Goal: Complete application form

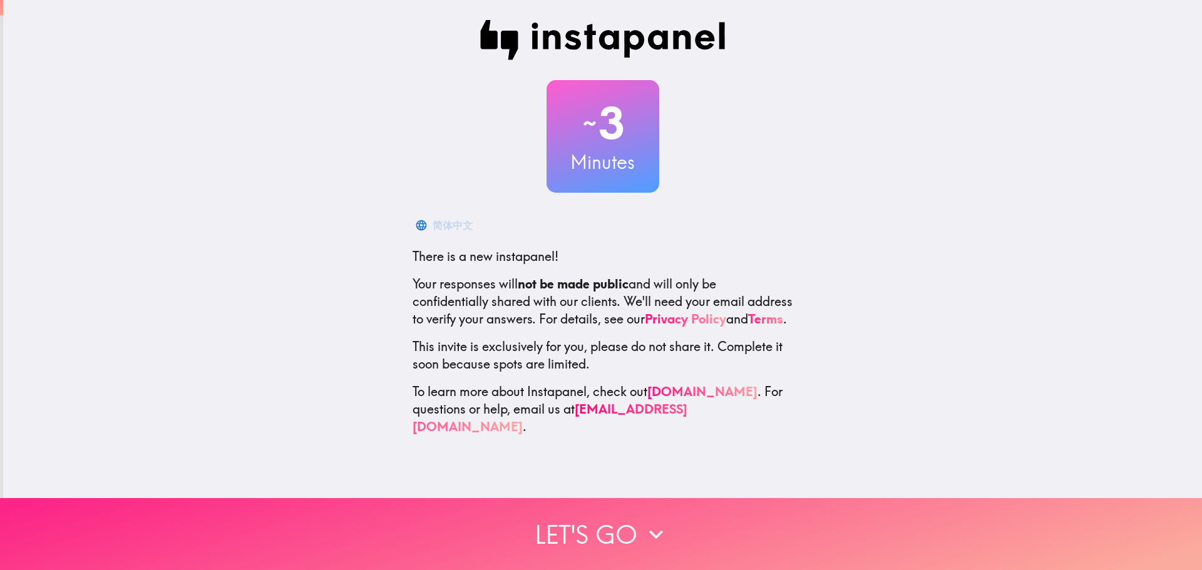
click at [648, 521] on icon "button" at bounding box center [656, 535] width 28 height 28
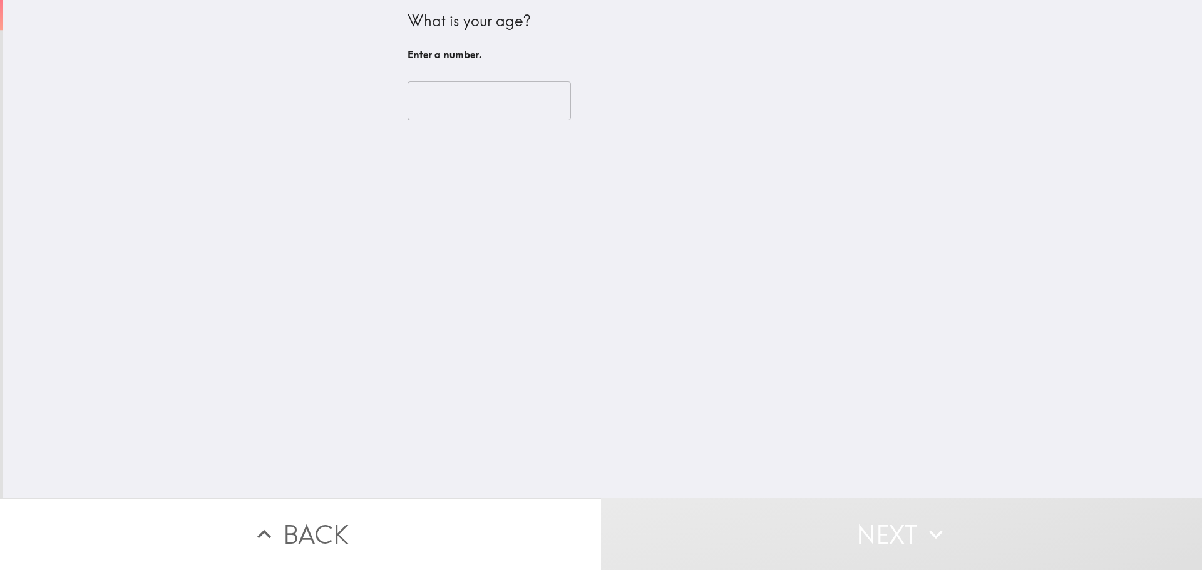
click at [451, 100] on input "number" at bounding box center [488, 100] width 163 height 39
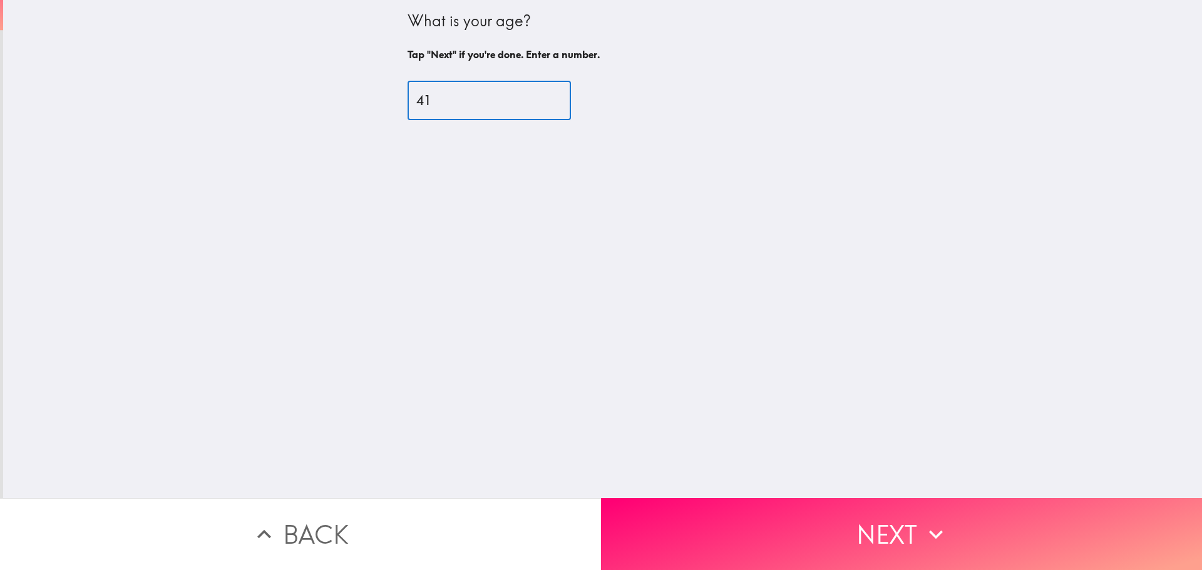
type input "41"
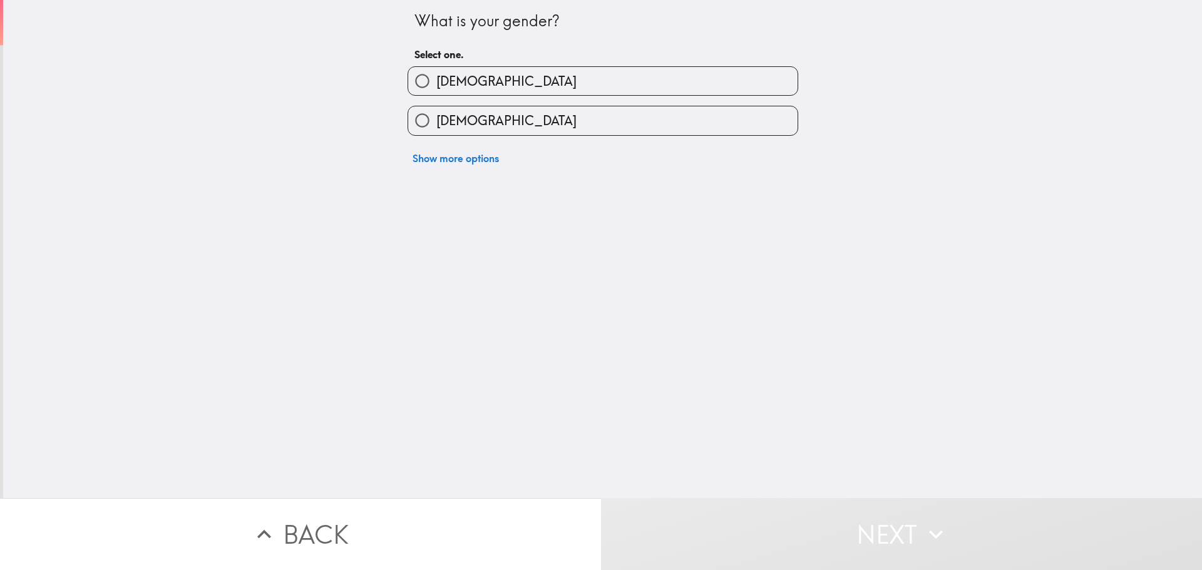
click at [450, 116] on span "[DEMOGRAPHIC_DATA]" at bounding box center [506, 121] width 140 height 18
click at [436, 116] on input "[DEMOGRAPHIC_DATA]" at bounding box center [422, 120] width 28 height 28
radio input "true"
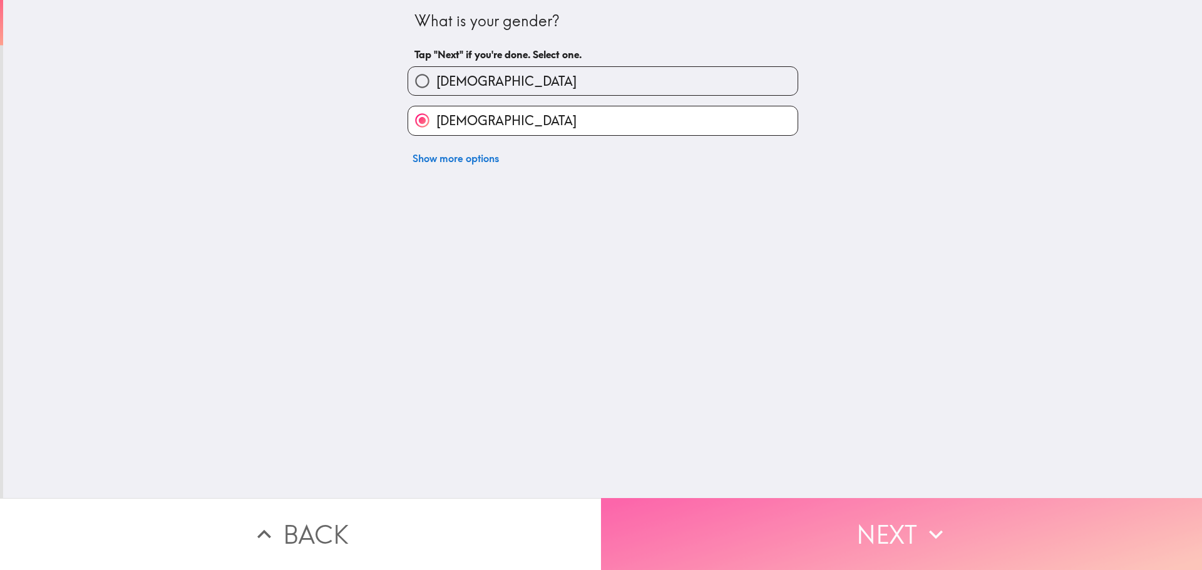
click at [908, 540] on button "Next" at bounding box center [901, 534] width 601 height 72
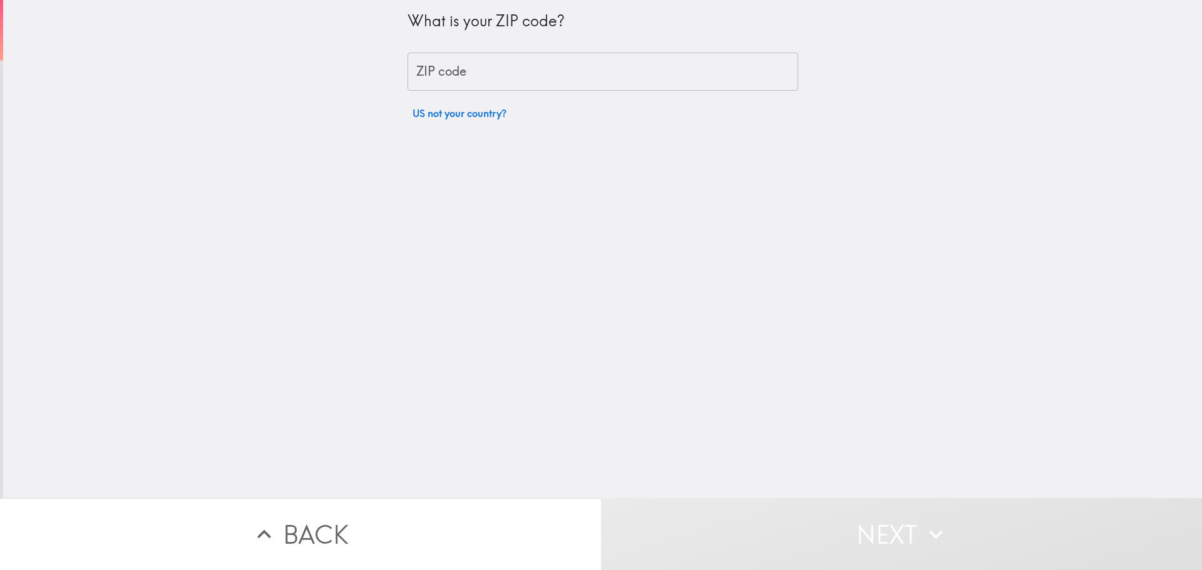
click at [462, 66] on input "ZIP code" at bounding box center [602, 72] width 391 height 39
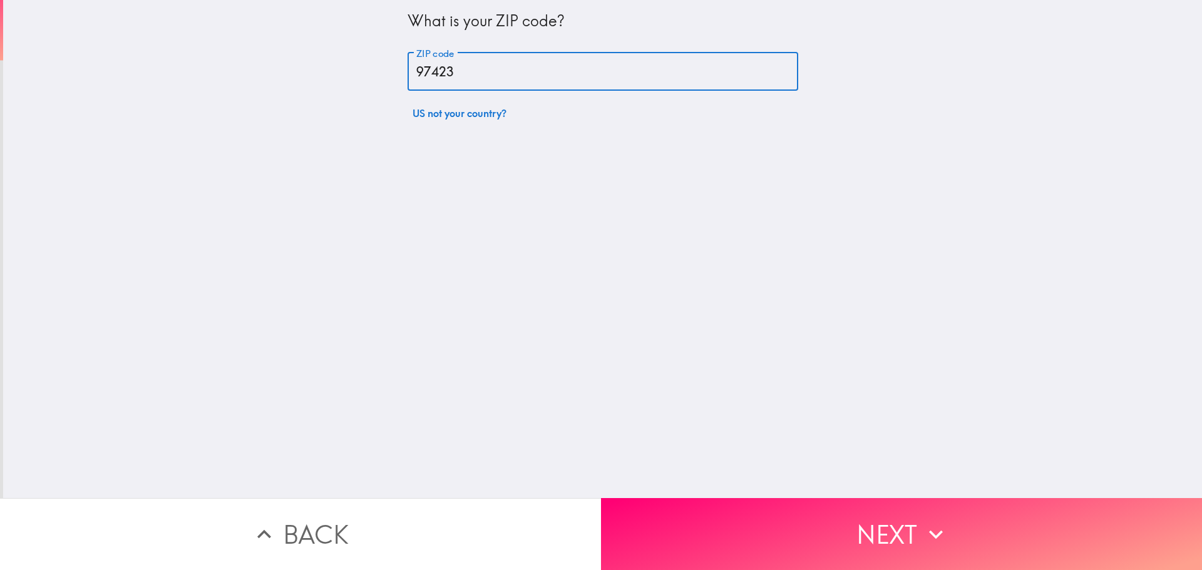
type input "97423"
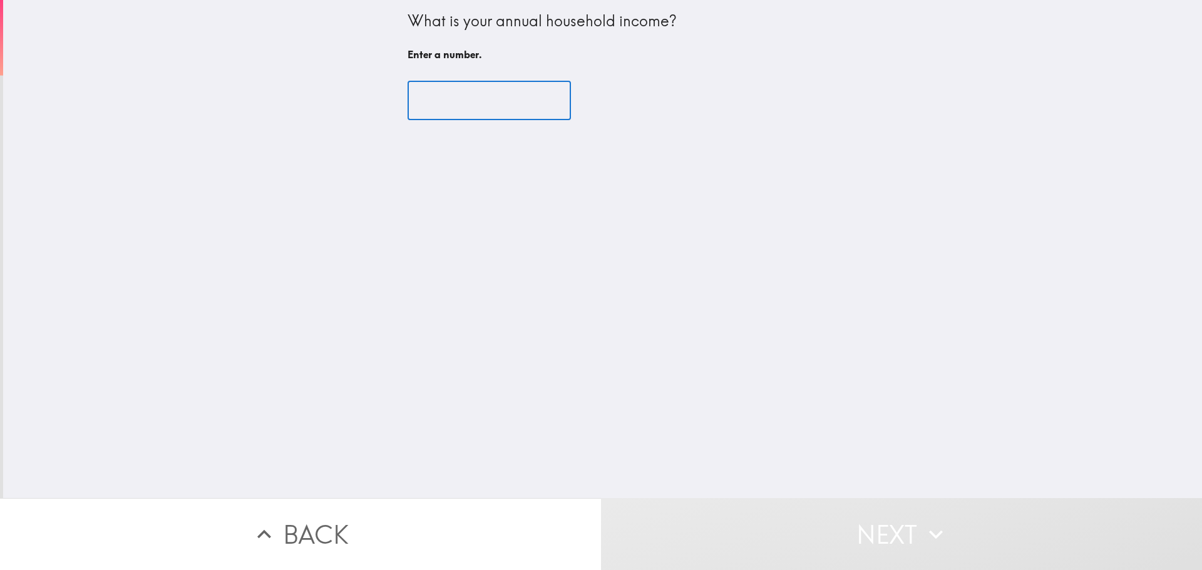
click at [488, 104] on input "number" at bounding box center [488, 100] width 163 height 39
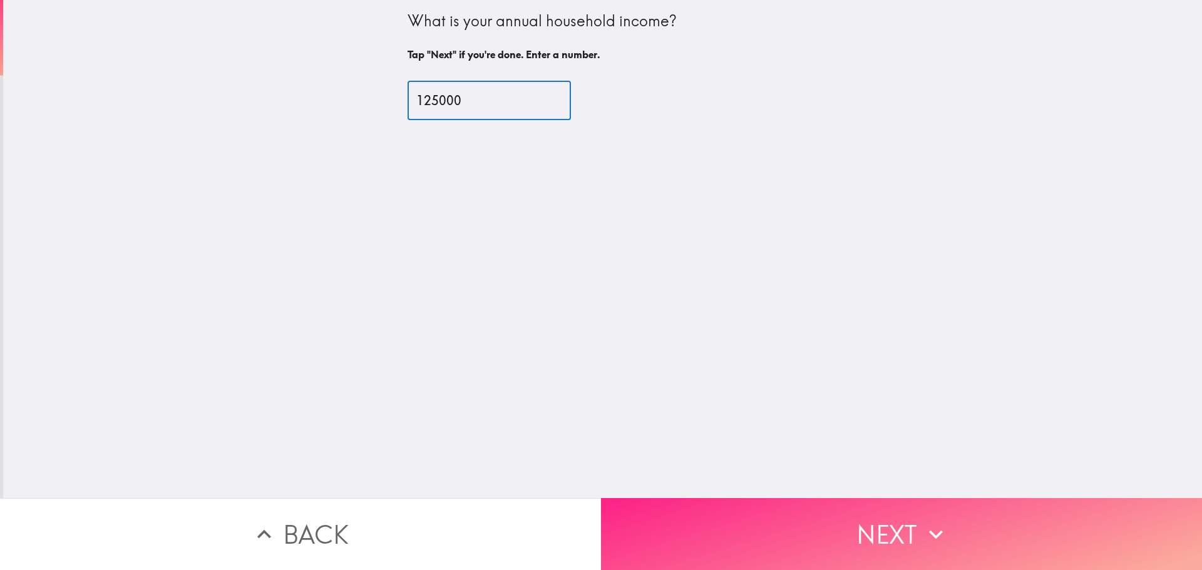
type input "125000"
click at [904, 534] on button "Next" at bounding box center [901, 534] width 601 height 72
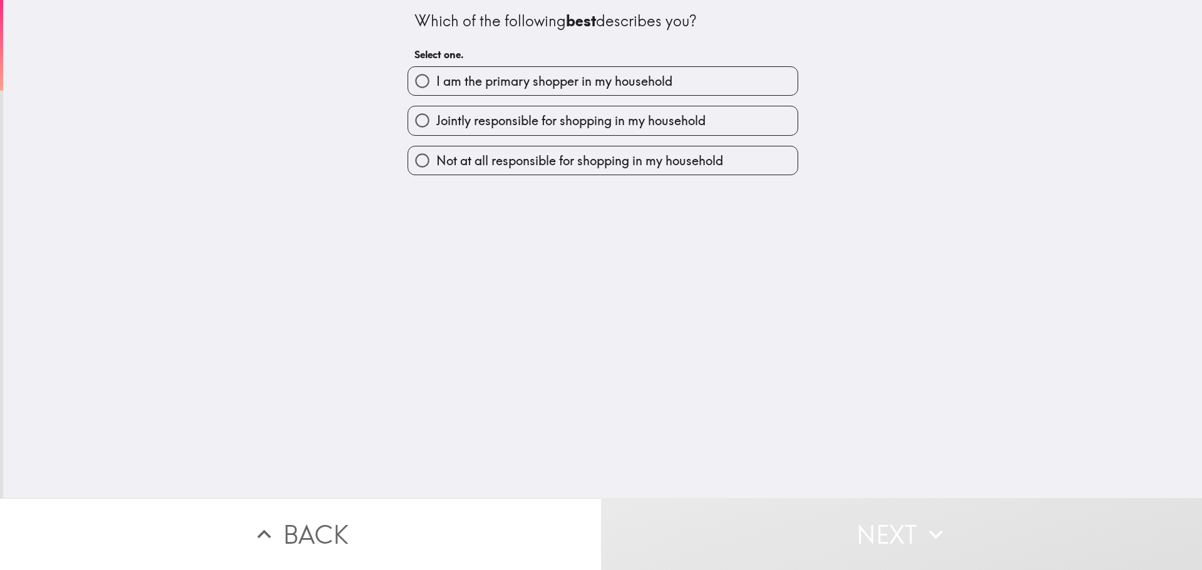
click at [506, 83] on span "I am the primary shopper in my household" at bounding box center [554, 82] width 236 height 18
click at [436, 83] on input "I am the primary shopper in my household" at bounding box center [422, 81] width 28 height 28
radio input "true"
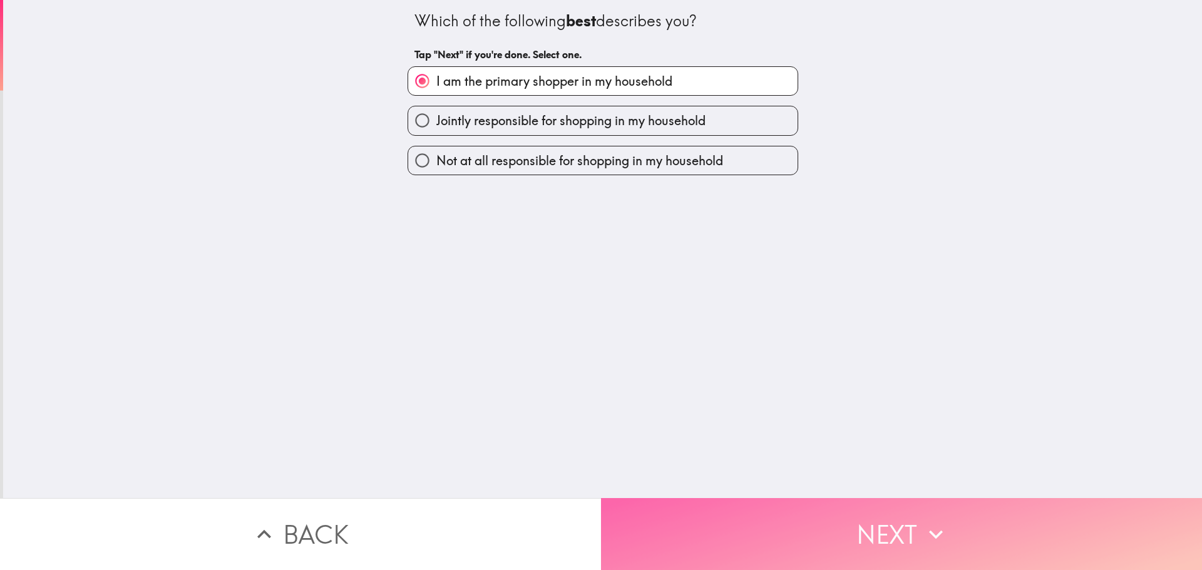
click at [804, 530] on button "Next" at bounding box center [901, 534] width 601 height 72
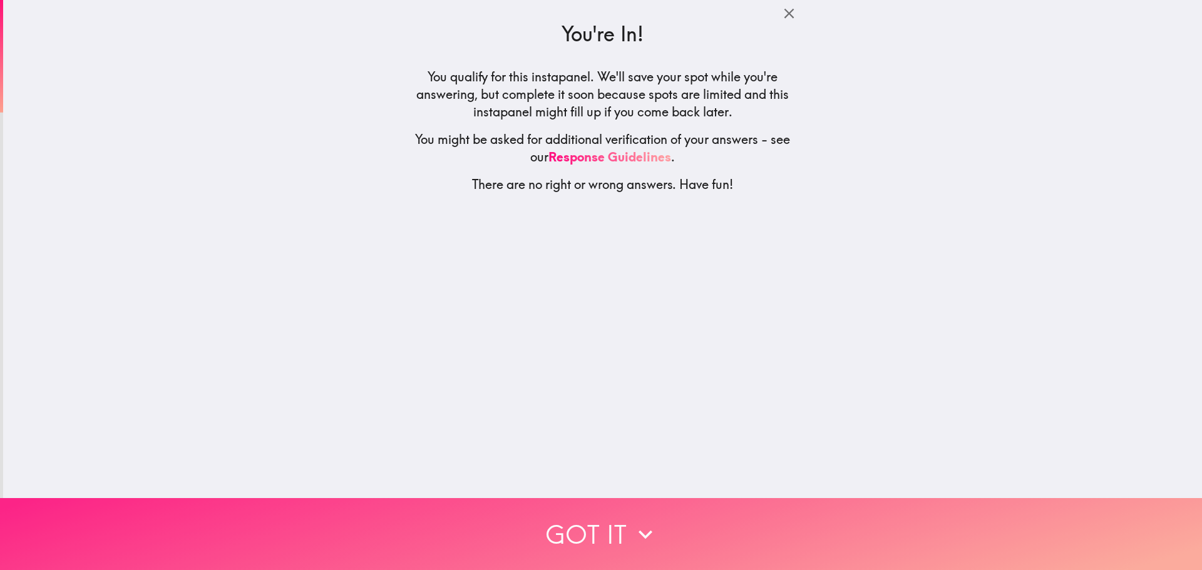
click at [612, 519] on button "Got it" at bounding box center [601, 534] width 1202 height 72
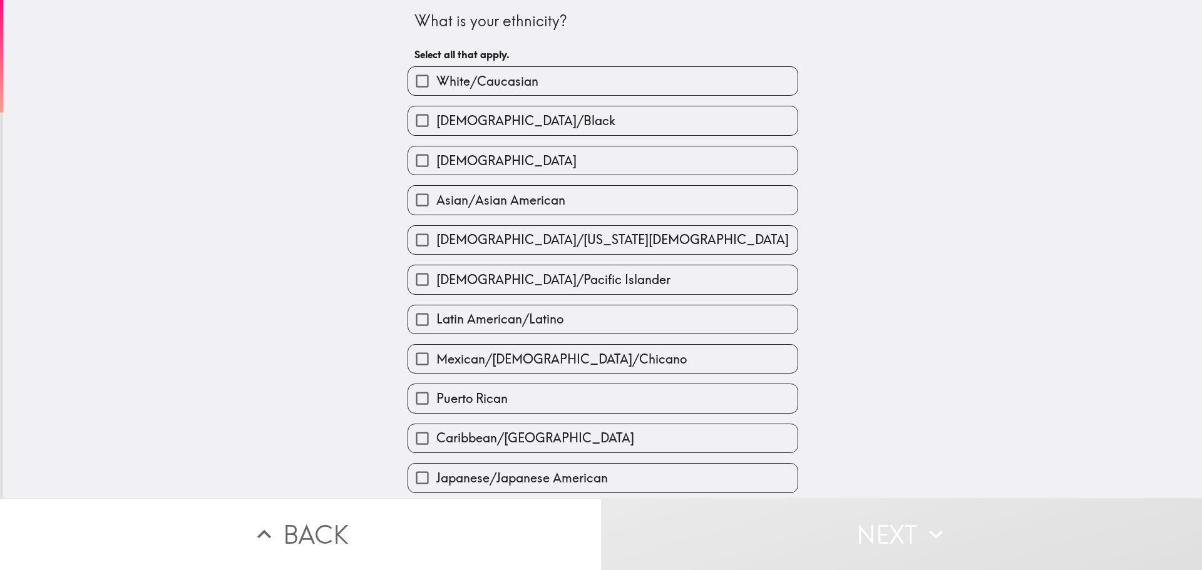
click at [436, 76] on span "White/Caucasian" at bounding box center [487, 82] width 102 height 18
click at [434, 76] on input "White/Caucasian" at bounding box center [422, 81] width 28 height 28
checkbox input "true"
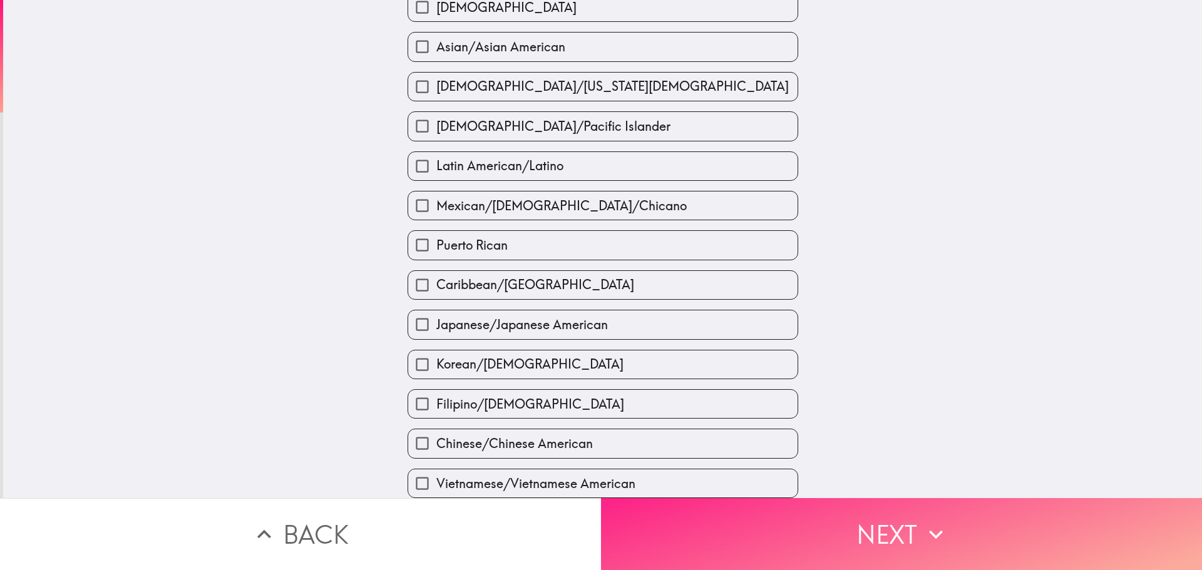
scroll to position [188, 0]
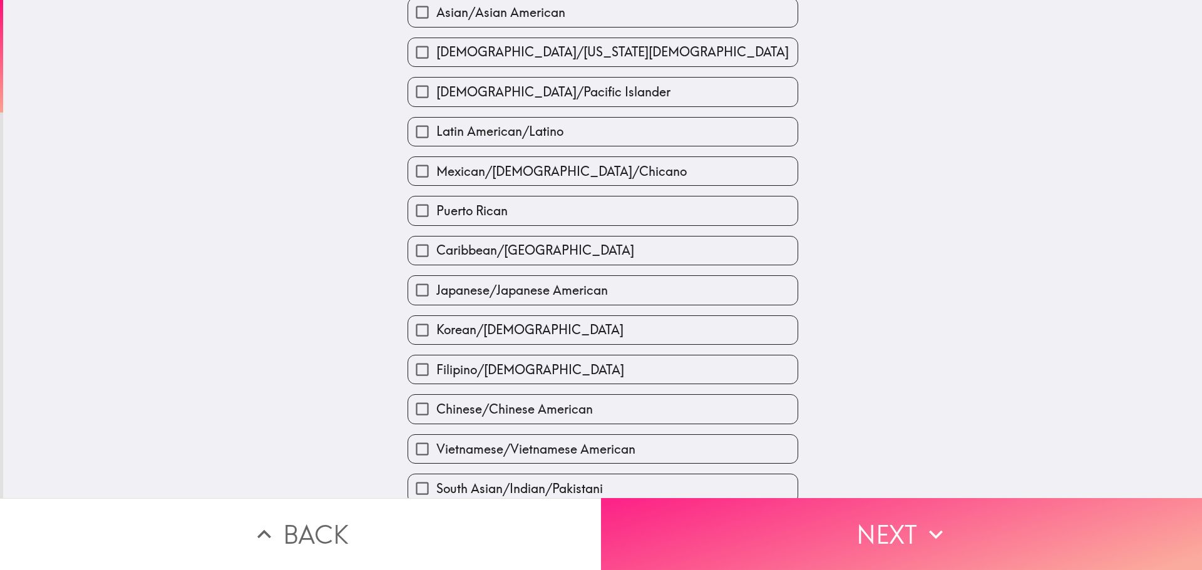
click at [894, 521] on button "Next" at bounding box center [901, 534] width 601 height 72
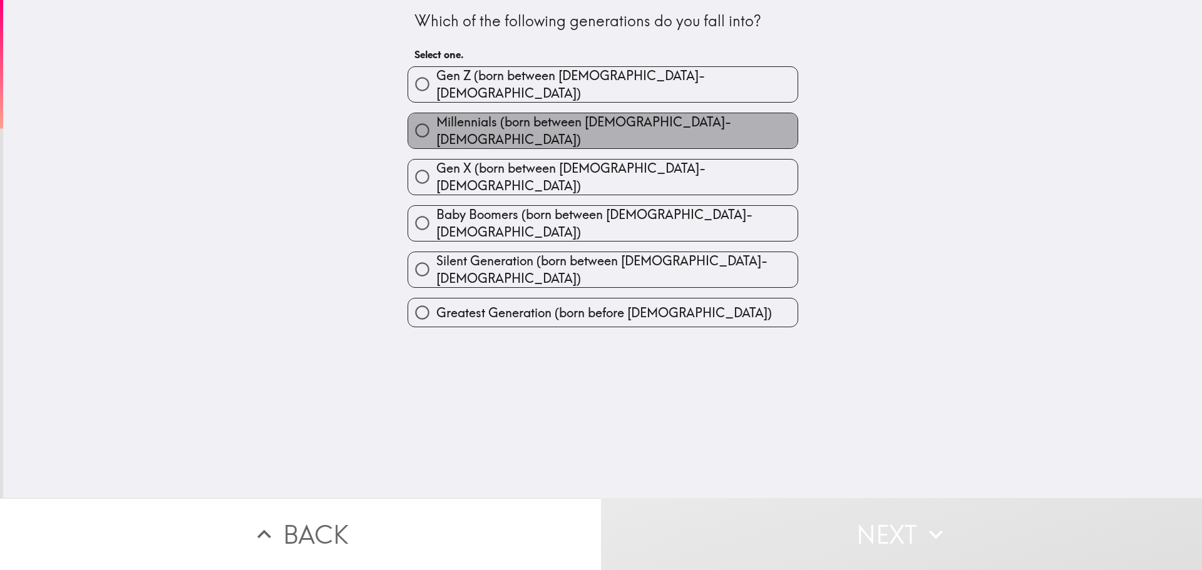
click at [473, 122] on span "Millennials (born between [DEMOGRAPHIC_DATA]-[DEMOGRAPHIC_DATA])" at bounding box center [616, 130] width 361 height 35
click at [436, 122] on input "Millennials (born between [DEMOGRAPHIC_DATA]-[DEMOGRAPHIC_DATA])" at bounding box center [422, 130] width 28 height 28
radio input "true"
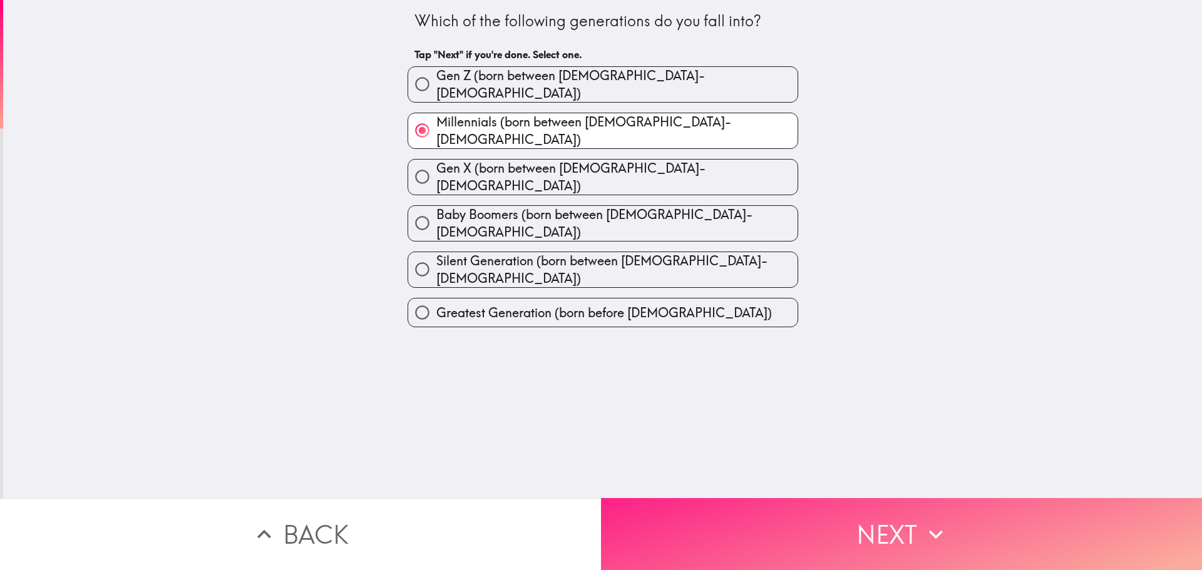
click at [891, 528] on button "Next" at bounding box center [901, 534] width 601 height 72
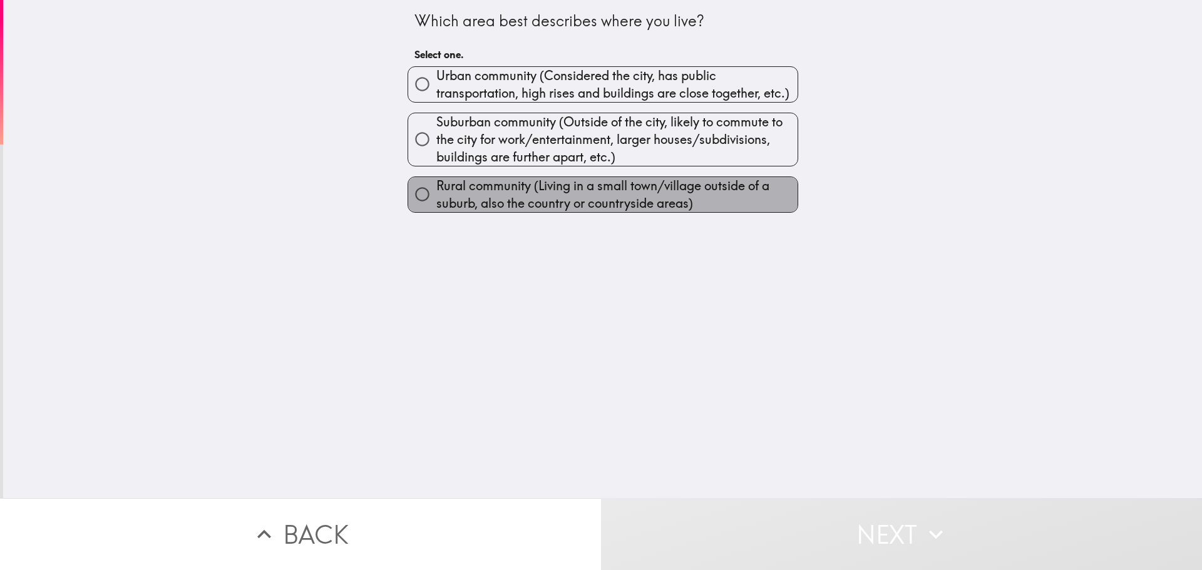
click at [466, 185] on span "Rural community (Living in a small town/village outside of a suburb, also the c…" at bounding box center [616, 194] width 361 height 35
click at [436, 185] on input "Rural community (Living in a small town/village outside of a suburb, also the c…" at bounding box center [422, 194] width 28 height 28
radio input "true"
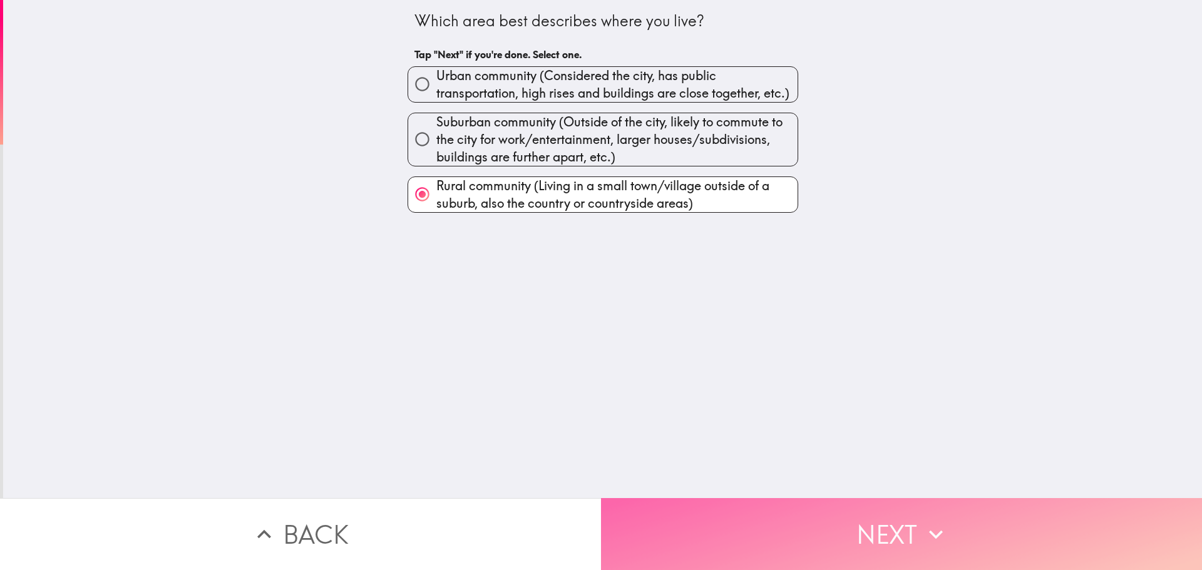
click at [852, 529] on button "Next" at bounding box center [901, 534] width 601 height 72
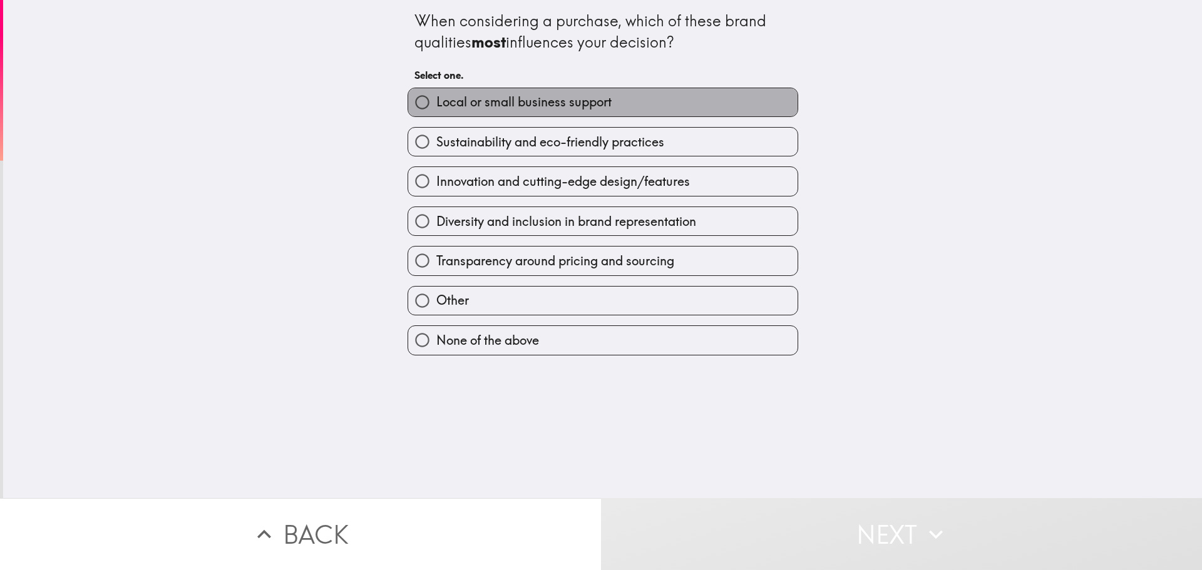
click at [491, 98] on span "Local or small business support" at bounding box center [523, 102] width 175 height 18
click at [436, 98] on input "Local or small business support" at bounding box center [422, 102] width 28 height 28
radio input "true"
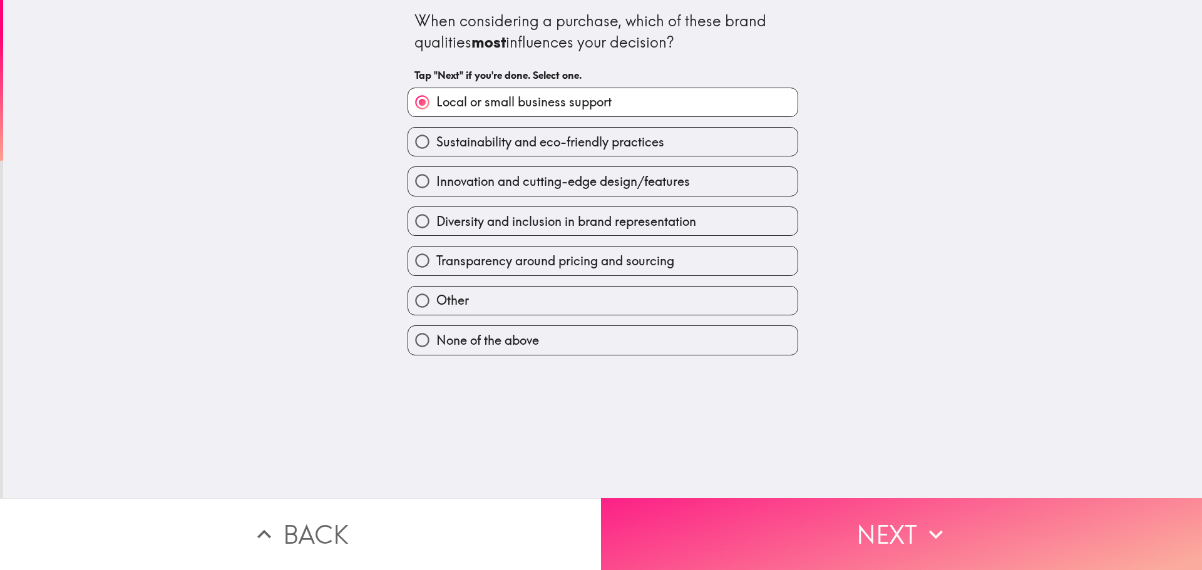
click at [886, 529] on button "Next" at bounding box center [901, 534] width 601 height 72
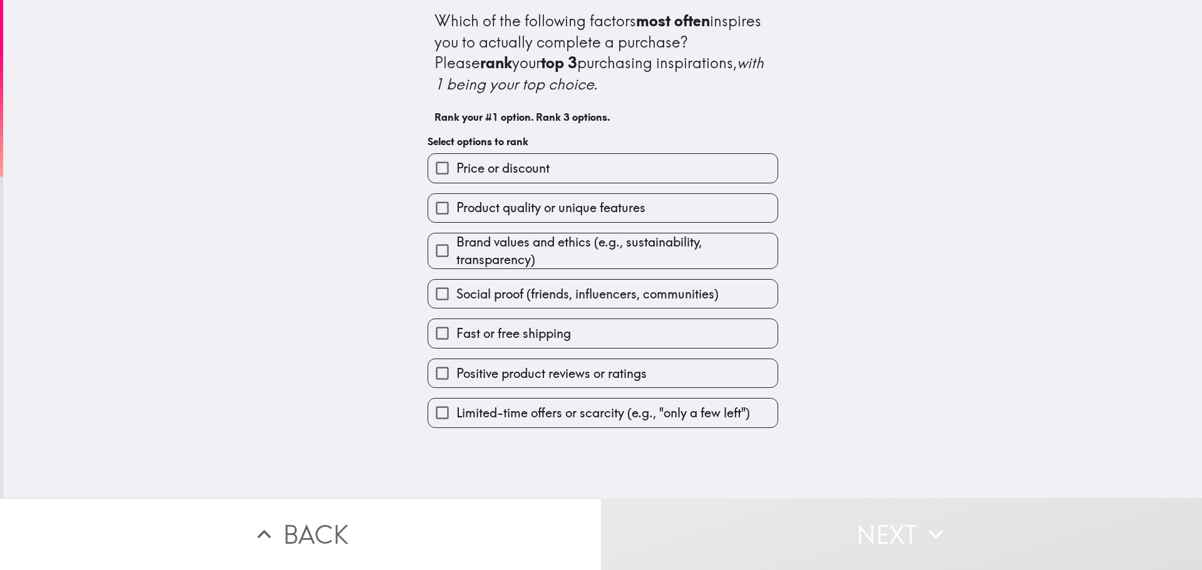
click at [537, 165] on span "Price or discount" at bounding box center [502, 169] width 93 height 18
click at [456, 165] on input "Price or discount" at bounding box center [442, 168] width 28 height 28
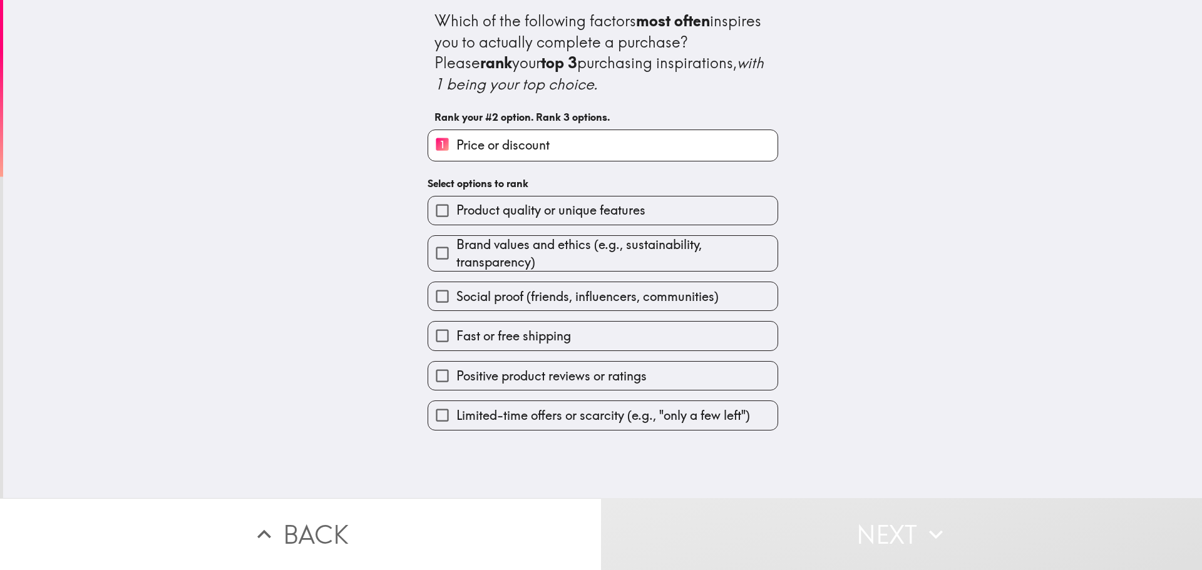
click at [534, 213] on span "Product quality or unique features" at bounding box center [550, 211] width 189 height 18
click at [456, 213] on input "Product quality or unique features" at bounding box center [442, 211] width 28 height 28
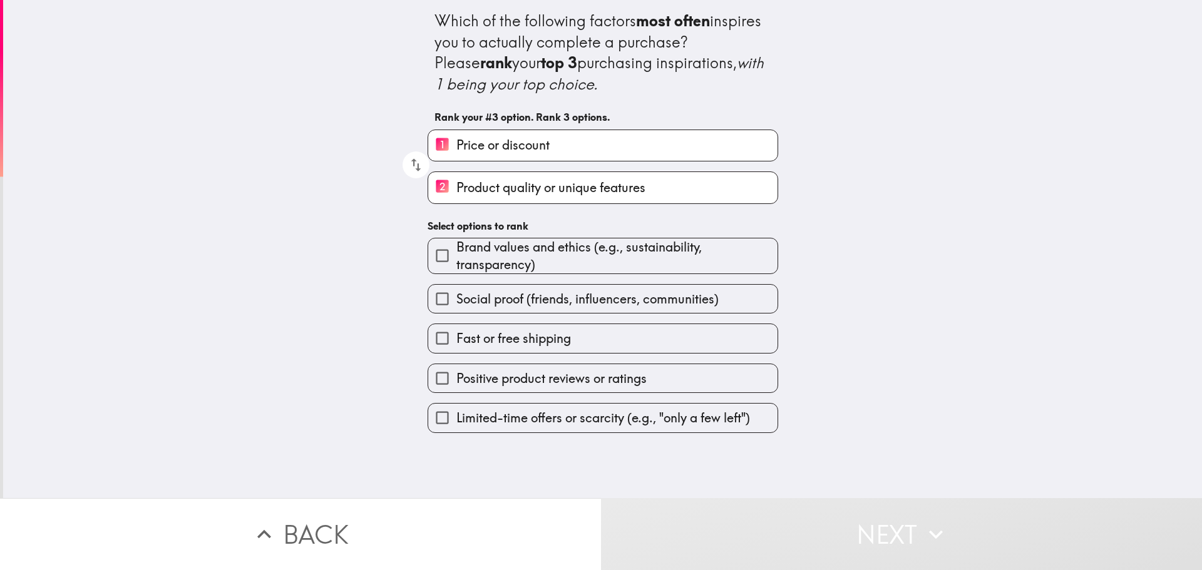
click at [583, 331] on label "Fast or free shipping" at bounding box center [602, 338] width 349 height 28
click at [456, 331] on input "Fast or free shipping" at bounding box center [442, 338] width 28 height 28
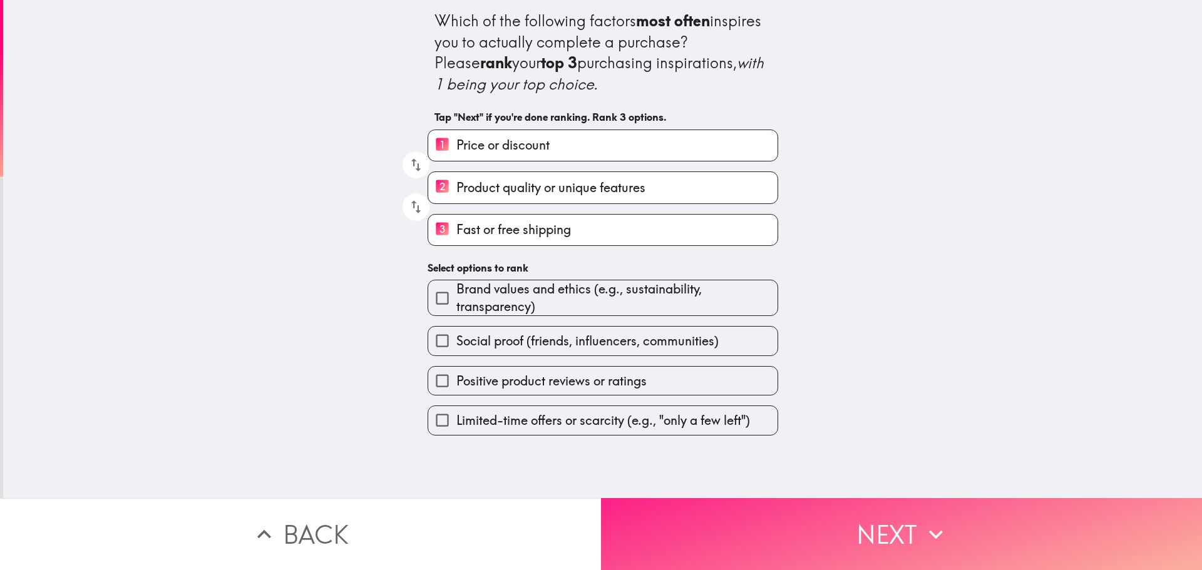
click at [836, 551] on button "Next" at bounding box center [901, 534] width 601 height 72
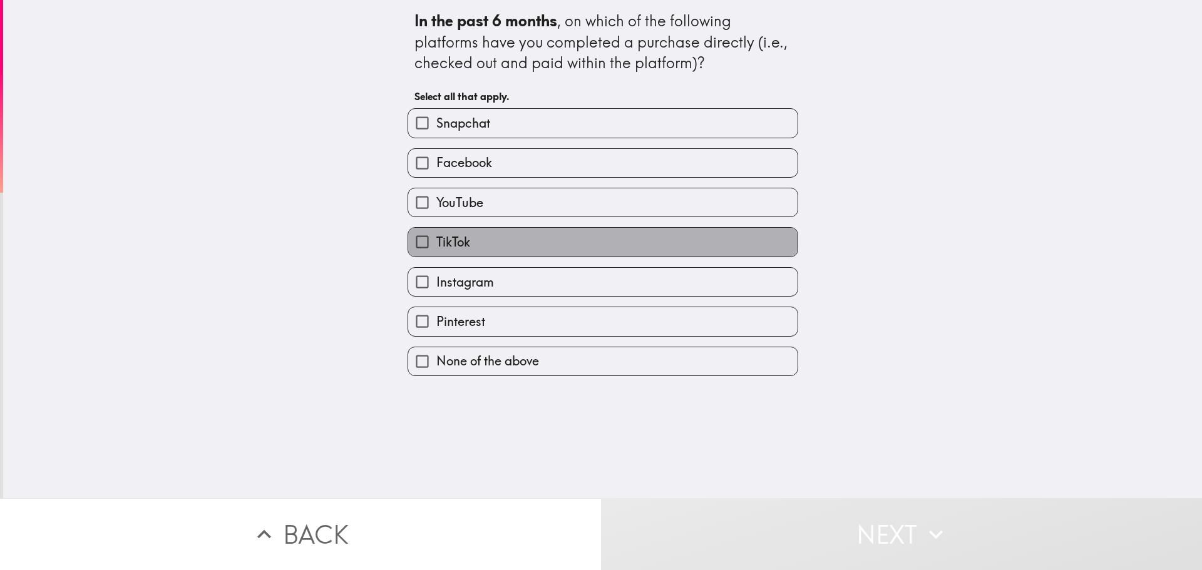
click at [469, 249] on label "TikTok" at bounding box center [602, 242] width 389 height 28
click at [436, 249] on input "TikTok" at bounding box center [422, 242] width 28 height 28
checkbox input "true"
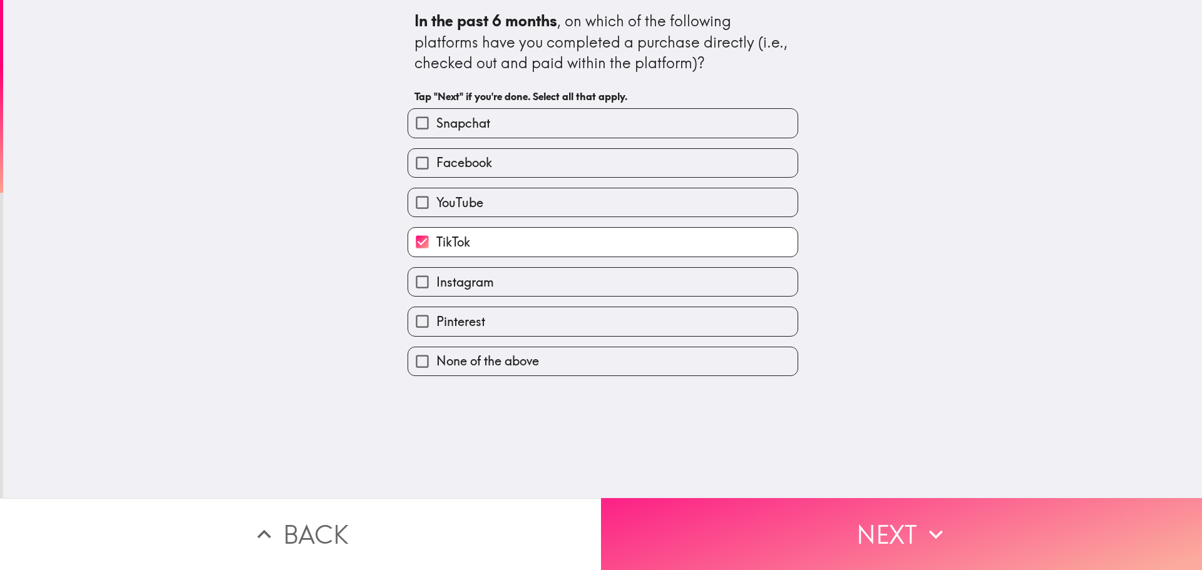
click at [858, 533] on button "Next" at bounding box center [901, 534] width 601 height 72
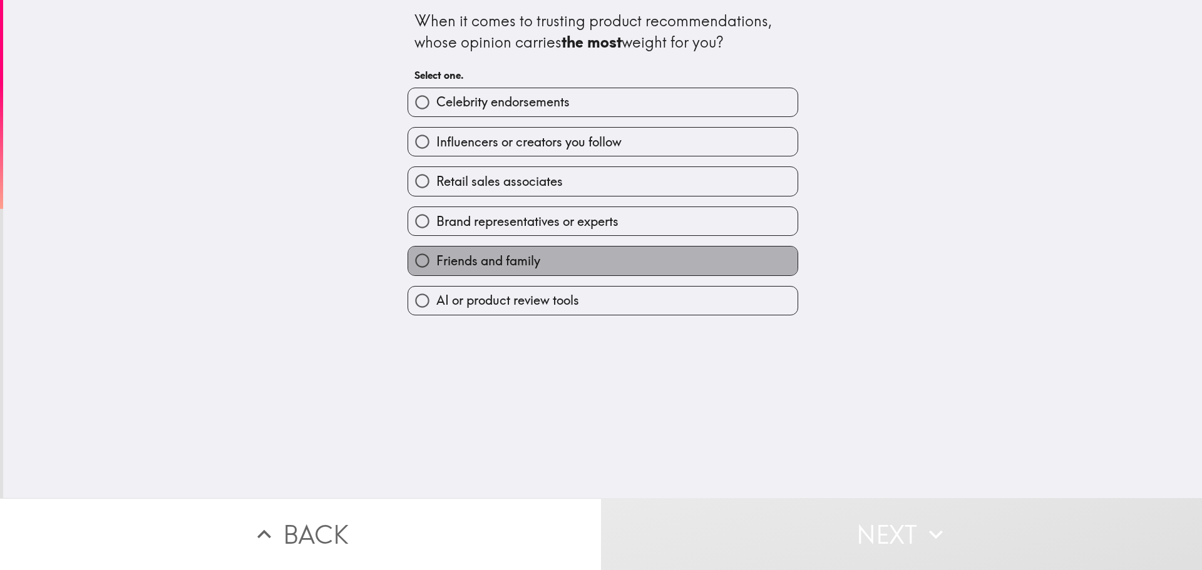
click at [516, 262] on span "Friends and family" at bounding box center [488, 261] width 104 height 18
click at [436, 262] on input "Friends and family" at bounding box center [422, 261] width 28 height 28
radio input "true"
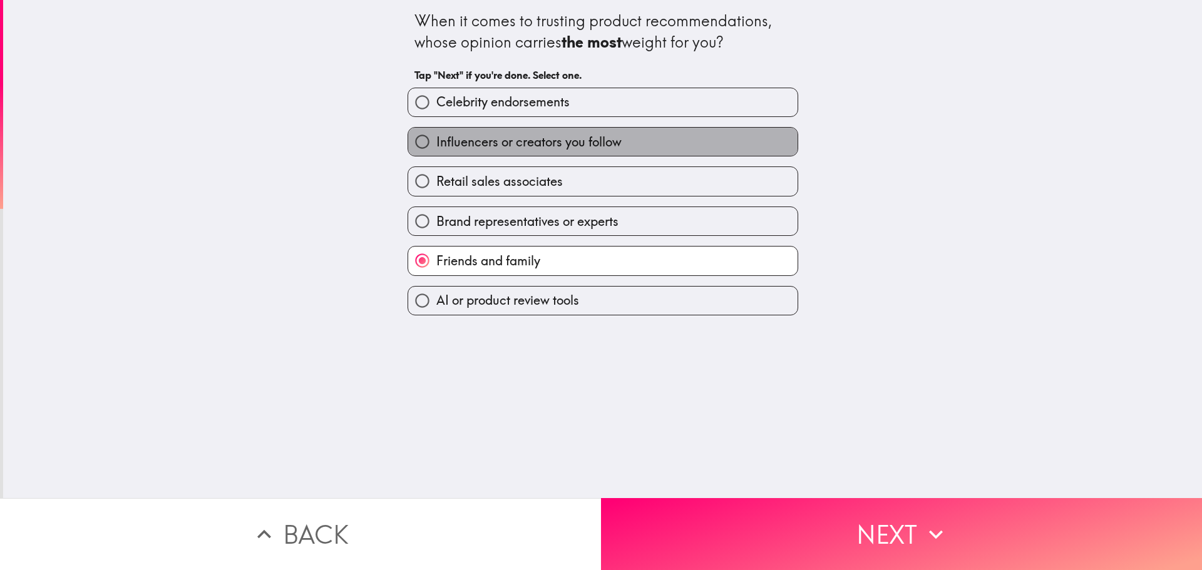
click at [586, 146] on span "Influencers or creators you follow" at bounding box center [528, 142] width 185 height 18
click at [436, 146] on input "Influencers or creators you follow" at bounding box center [422, 142] width 28 height 28
radio input "true"
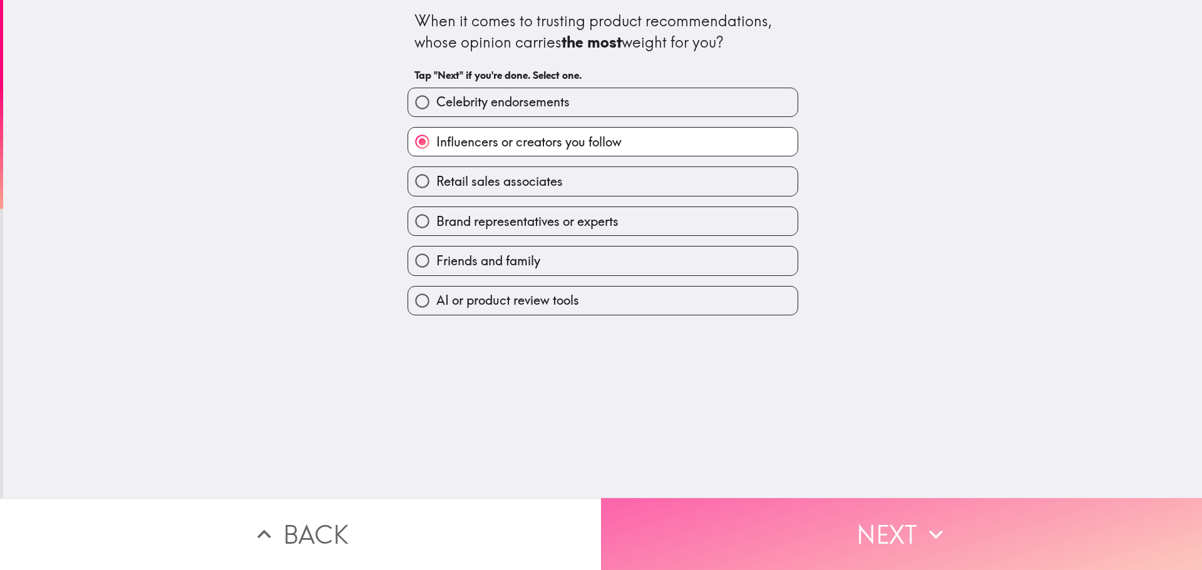
click at [871, 519] on button "Next" at bounding box center [901, 534] width 601 height 72
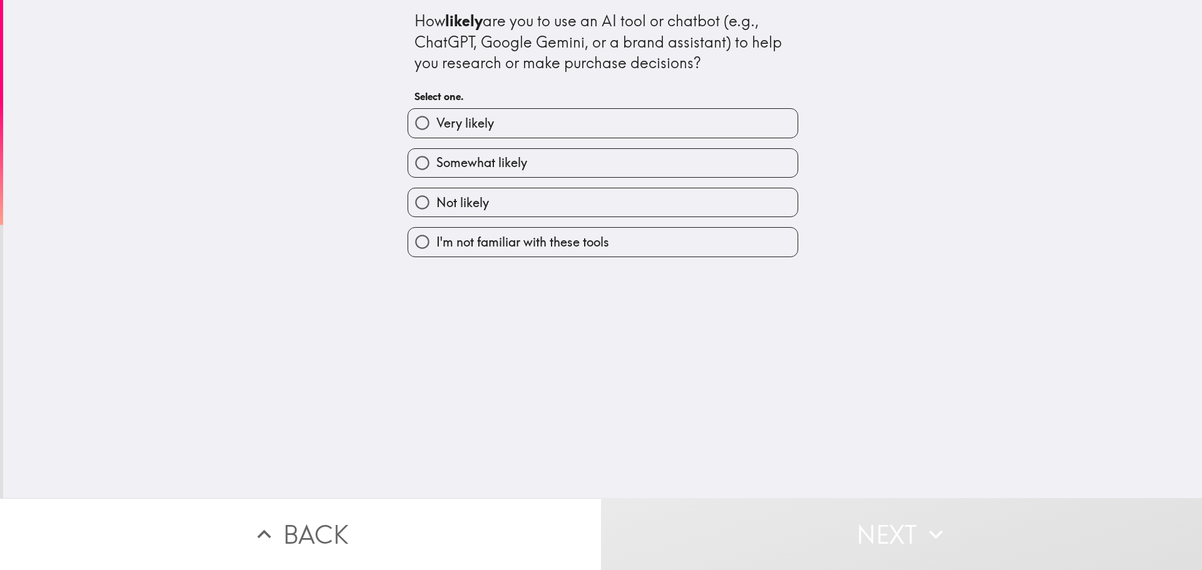
click at [502, 166] on span "Somewhat likely" at bounding box center [481, 163] width 91 height 18
click at [436, 166] on input "Somewhat likely" at bounding box center [422, 163] width 28 height 28
radio input "true"
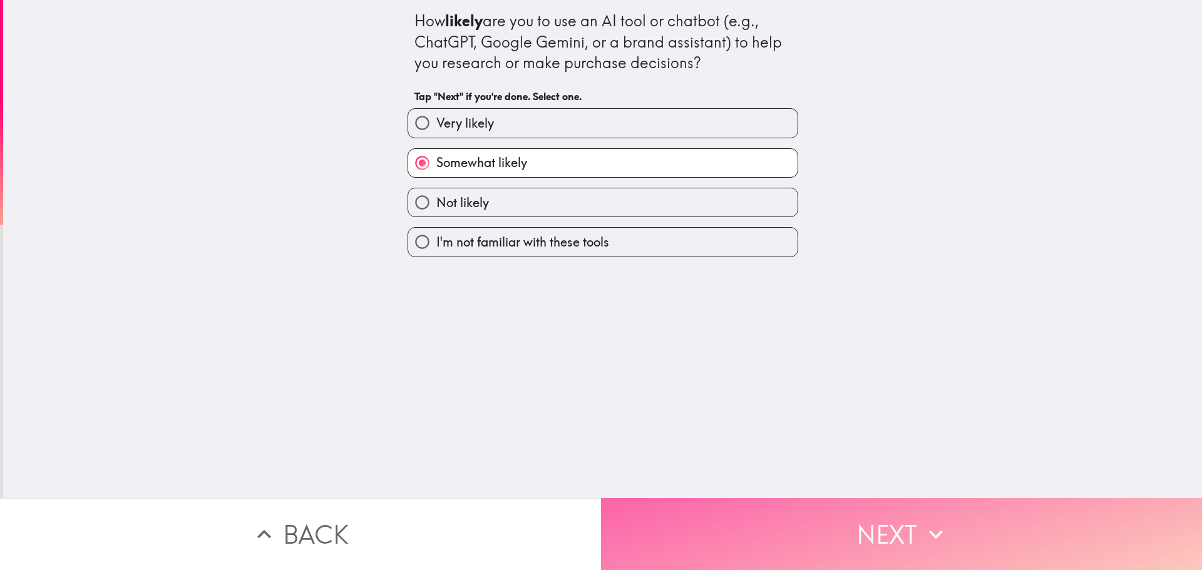
click at [903, 529] on button "Next" at bounding box center [901, 534] width 601 height 72
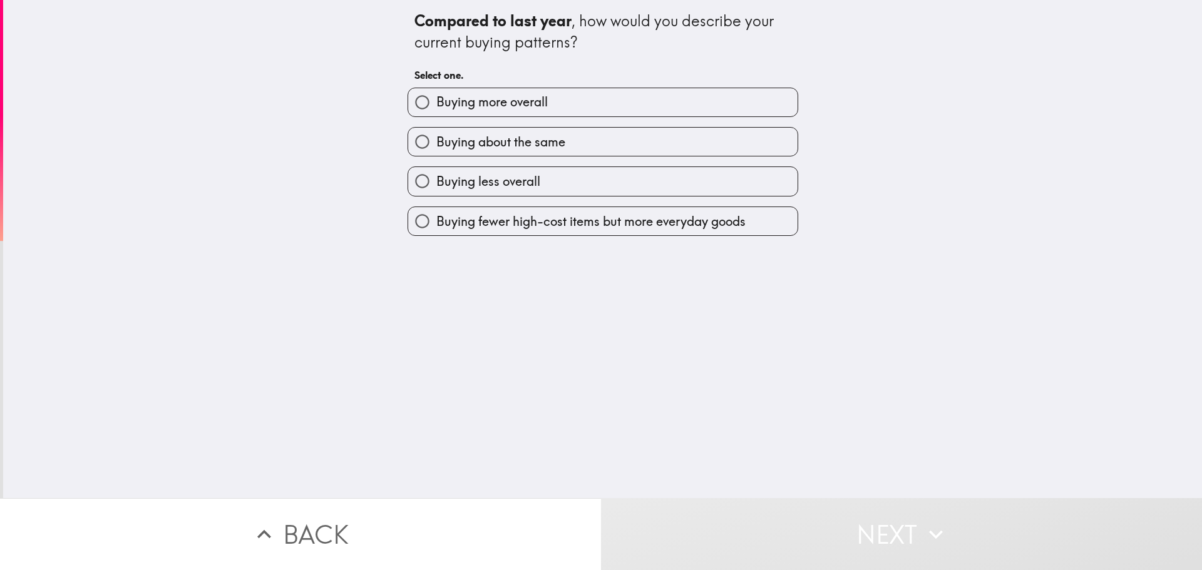
click at [537, 148] on span "Buying about the same" at bounding box center [500, 142] width 129 height 18
click at [436, 148] on input "Buying about the same" at bounding box center [422, 142] width 28 height 28
radio input "true"
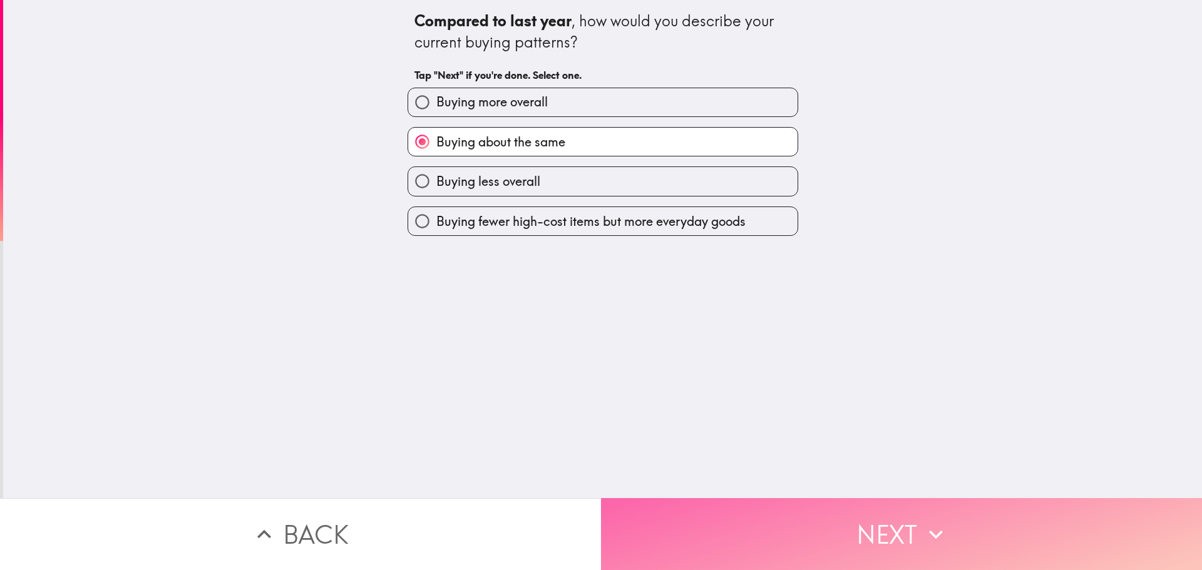
click at [887, 551] on button "Next" at bounding box center [901, 534] width 601 height 72
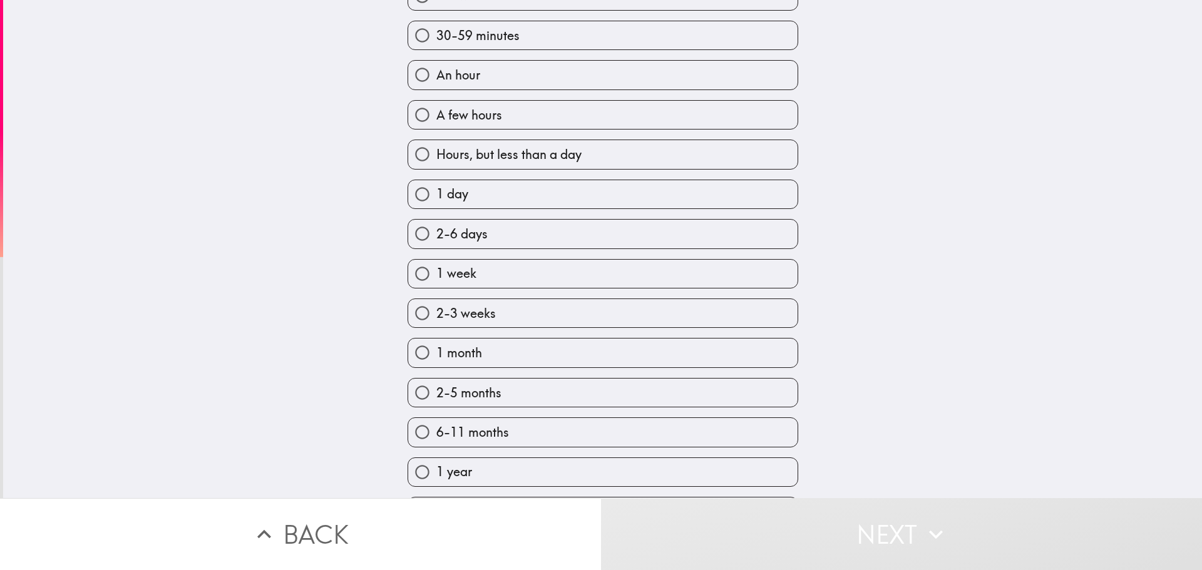
scroll to position [184, 0]
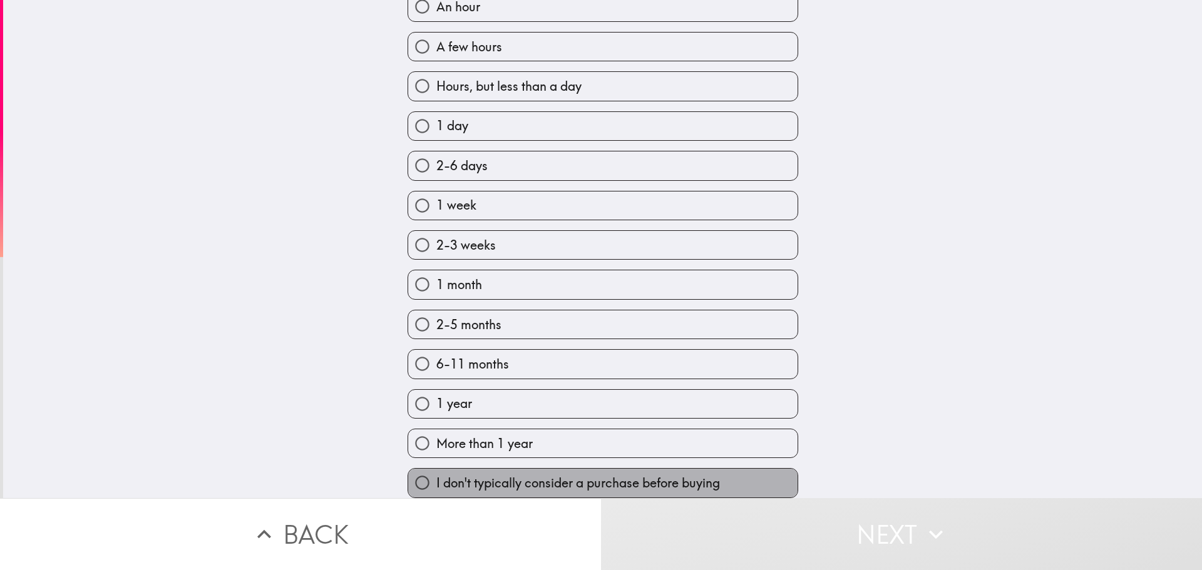
click at [515, 474] on span "I don't typically consider a purchase before buying" at bounding box center [578, 483] width 284 height 18
click at [436, 471] on input "I don't typically consider a purchase before buying" at bounding box center [422, 483] width 28 height 28
radio input "true"
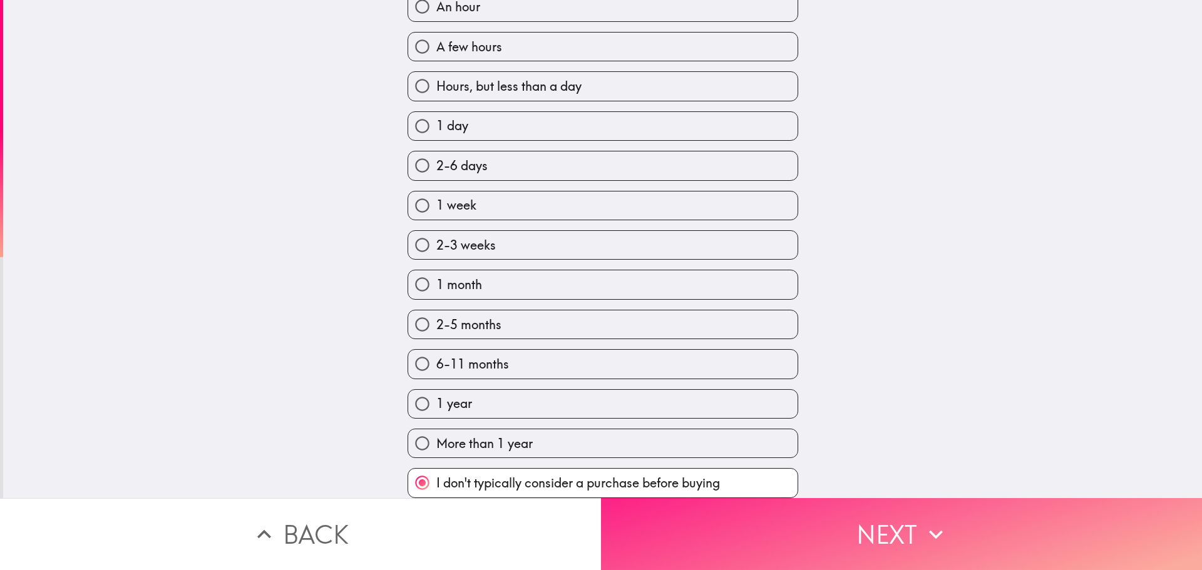
click at [821, 534] on button "Next" at bounding box center [901, 534] width 601 height 72
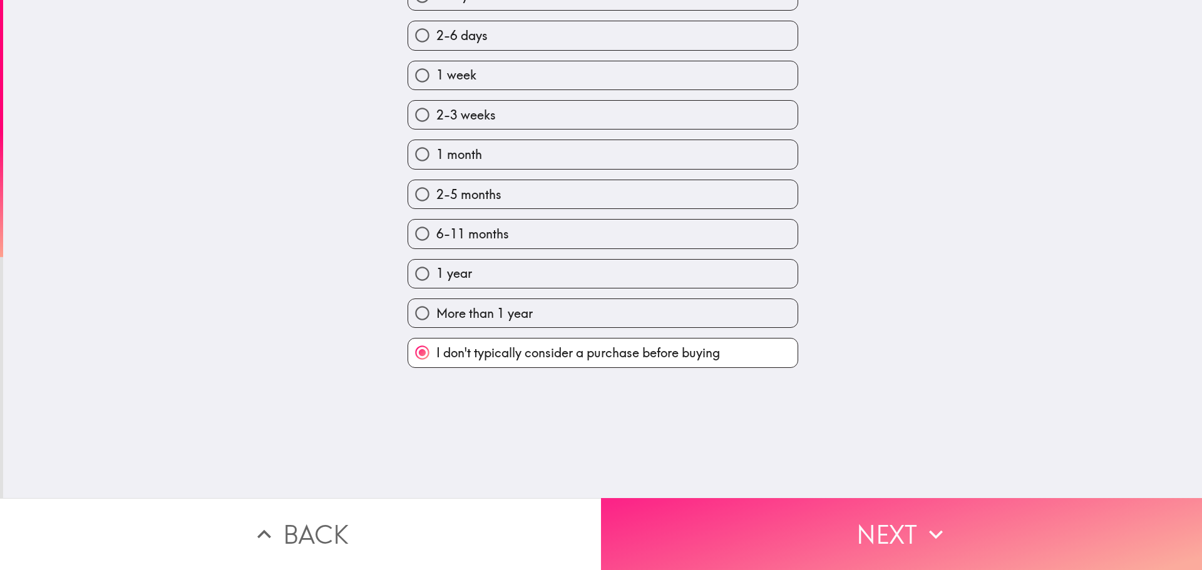
scroll to position [0, 0]
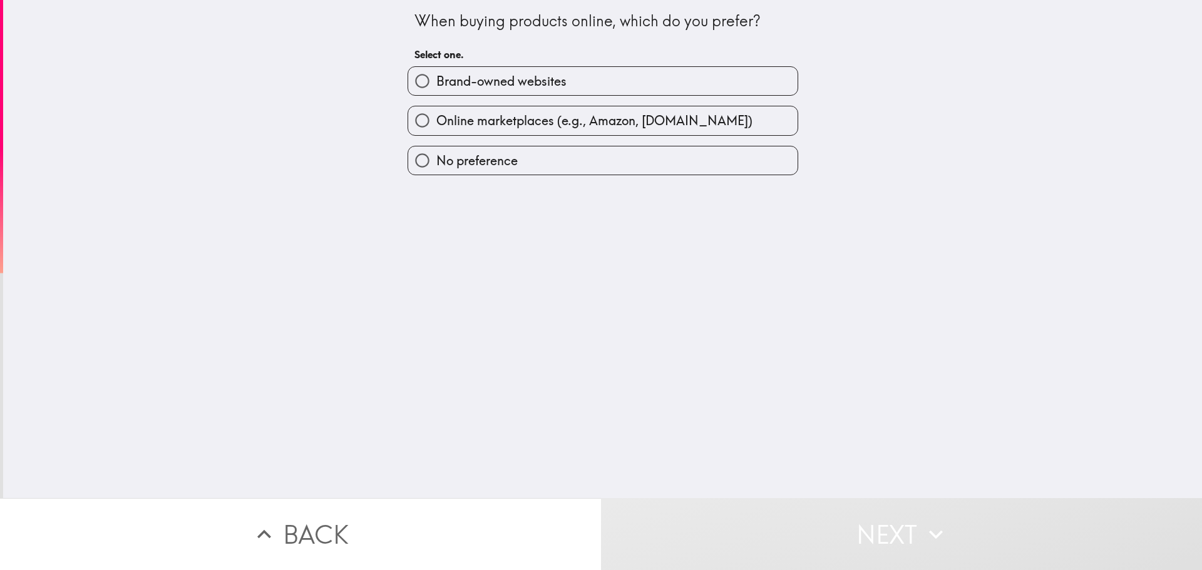
click at [531, 132] on label "Online marketplaces (e.g., Amazon, [DOMAIN_NAME])" at bounding box center [602, 120] width 389 height 28
click at [436, 132] on input "Online marketplaces (e.g., Amazon, [DOMAIN_NAME])" at bounding box center [422, 120] width 28 height 28
radio input "true"
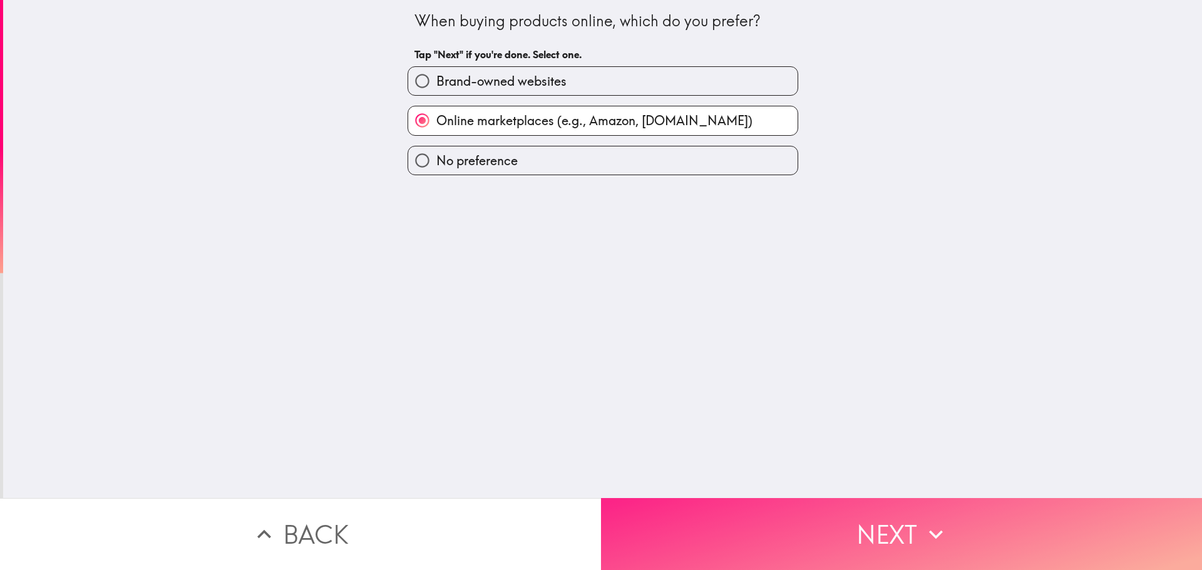
click at [899, 511] on button "Next" at bounding box center [901, 534] width 601 height 72
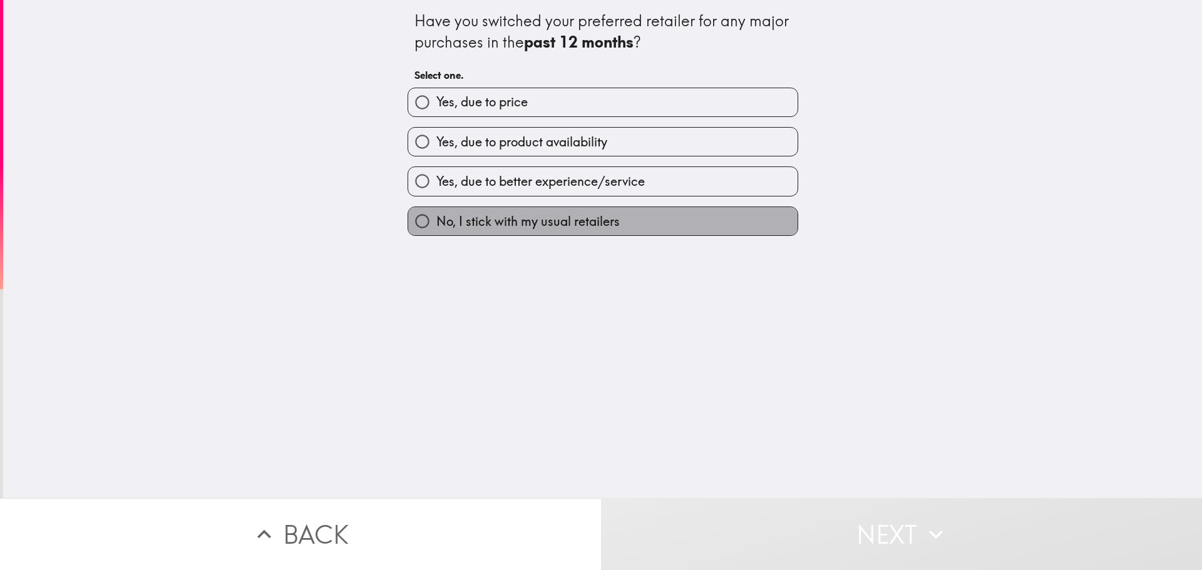
click at [540, 232] on label "No, I stick with my usual retailers" at bounding box center [602, 221] width 389 height 28
click at [436, 232] on input "No, I stick with my usual retailers" at bounding box center [422, 221] width 28 height 28
radio input "true"
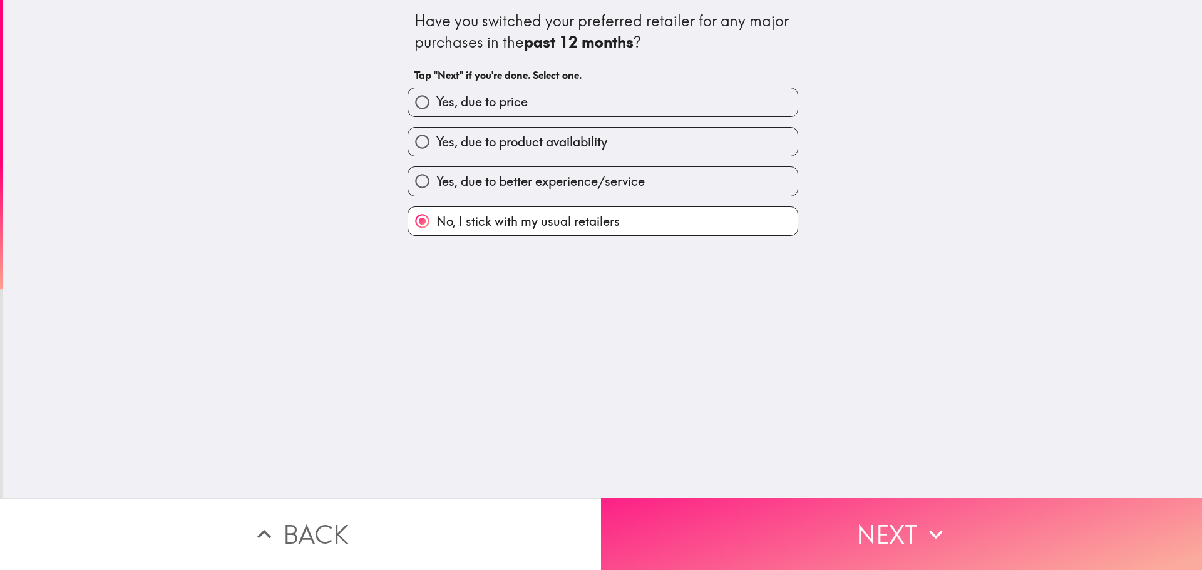
click at [870, 521] on button "Next" at bounding box center [901, 534] width 601 height 72
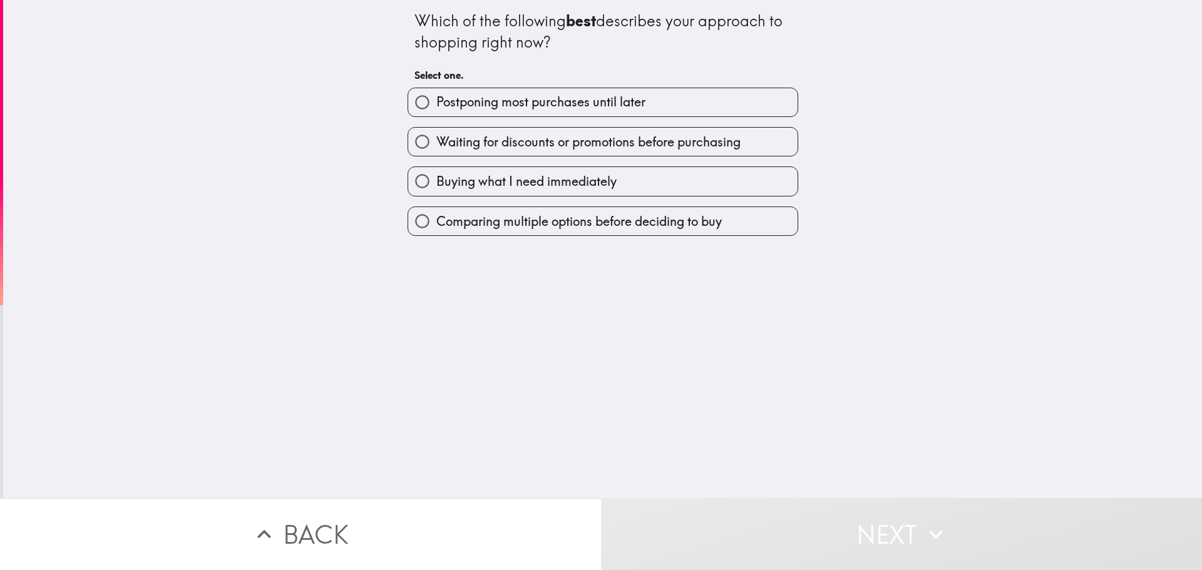
click at [608, 180] on span "Buying what I need immediately" at bounding box center [526, 182] width 180 height 18
click at [436, 180] on input "Buying what I need immediately" at bounding box center [422, 181] width 28 height 28
radio input "true"
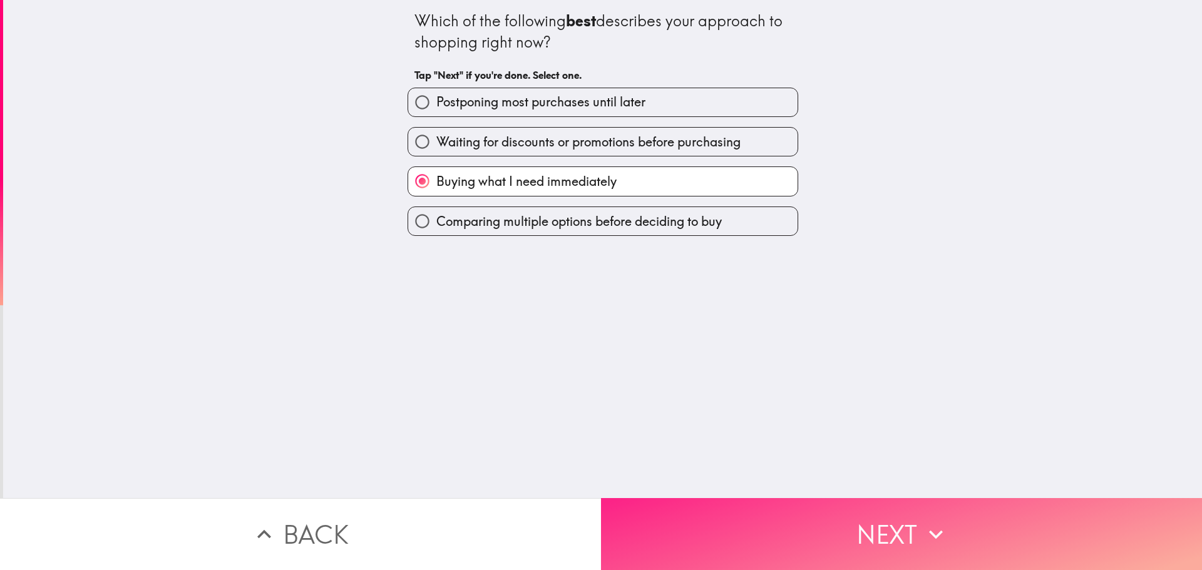
click at [882, 529] on button "Next" at bounding box center [901, 534] width 601 height 72
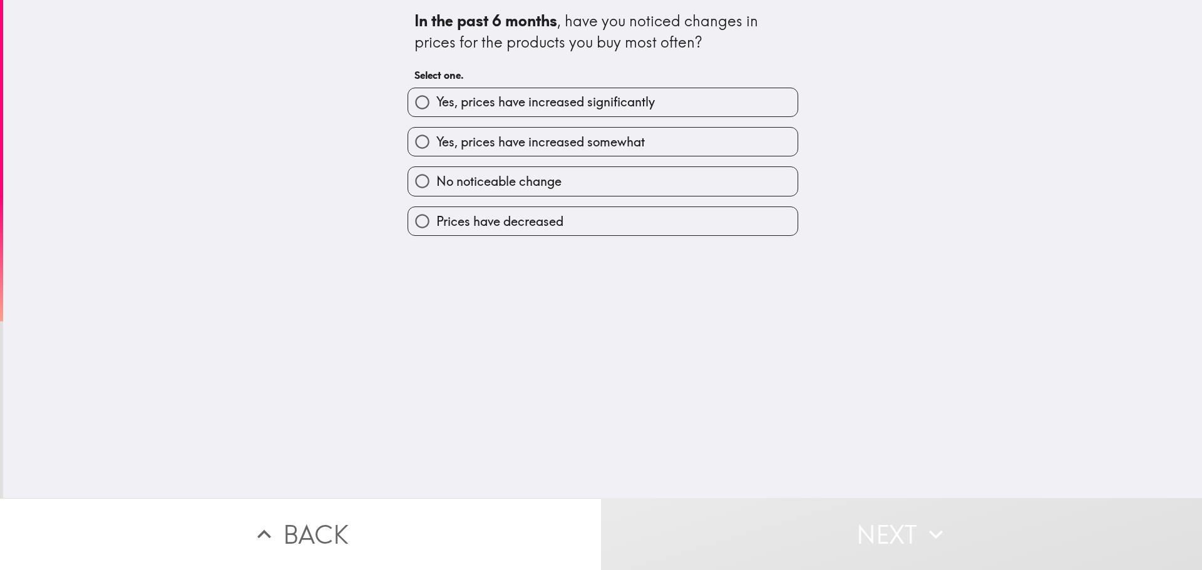
click at [634, 100] on span "Yes, prices have increased significantly" at bounding box center [545, 102] width 218 height 18
click at [436, 100] on input "Yes, prices have increased significantly" at bounding box center [422, 102] width 28 height 28
radio input "true"
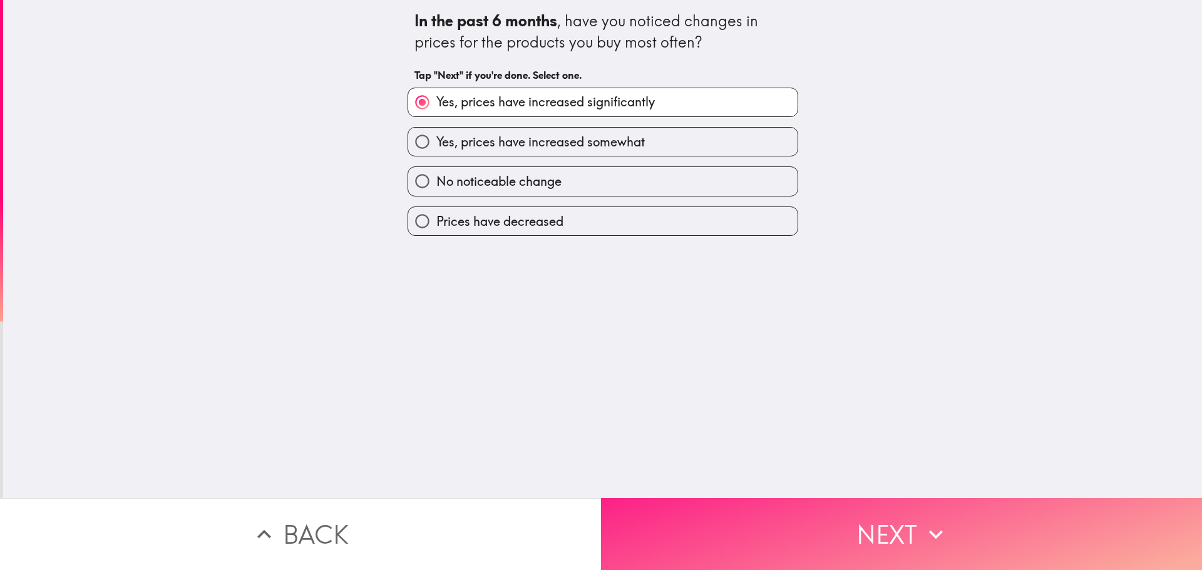
click at [860, 521] on button "Next" at bounding box center [901, 534] width 601 height 72
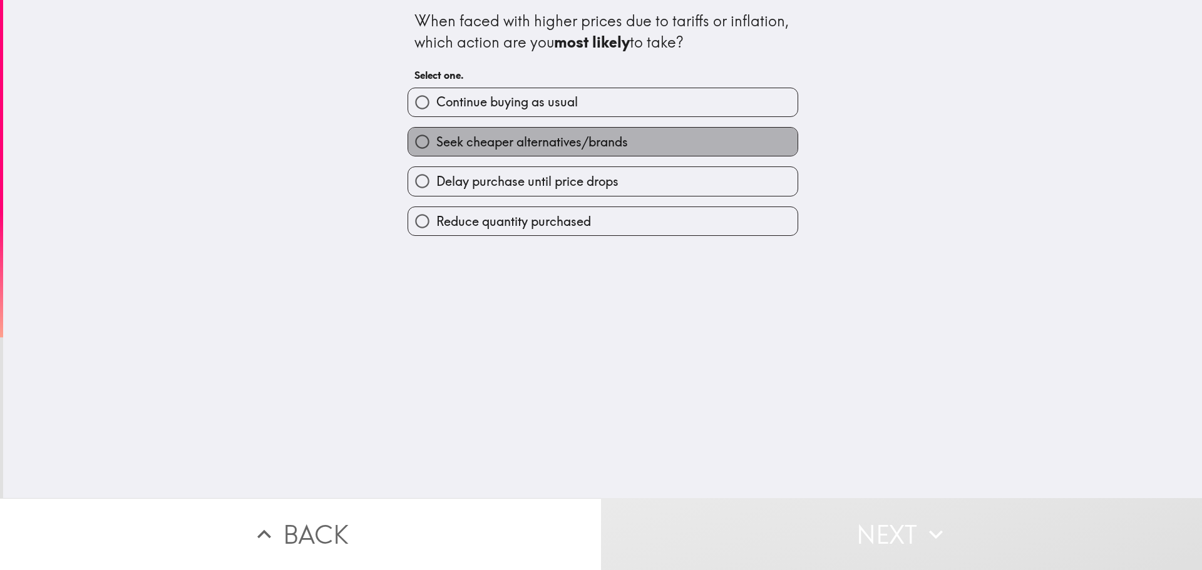
click at [589, 141] on span "Seek cheaper alternatives/brands" at bounding box center [532, 142] width 192 height 18
click at [436, 141] on input "Seek cheaper alternatives/brands" at bounding box center [422, 142] width 28 height 28
radio input "true"
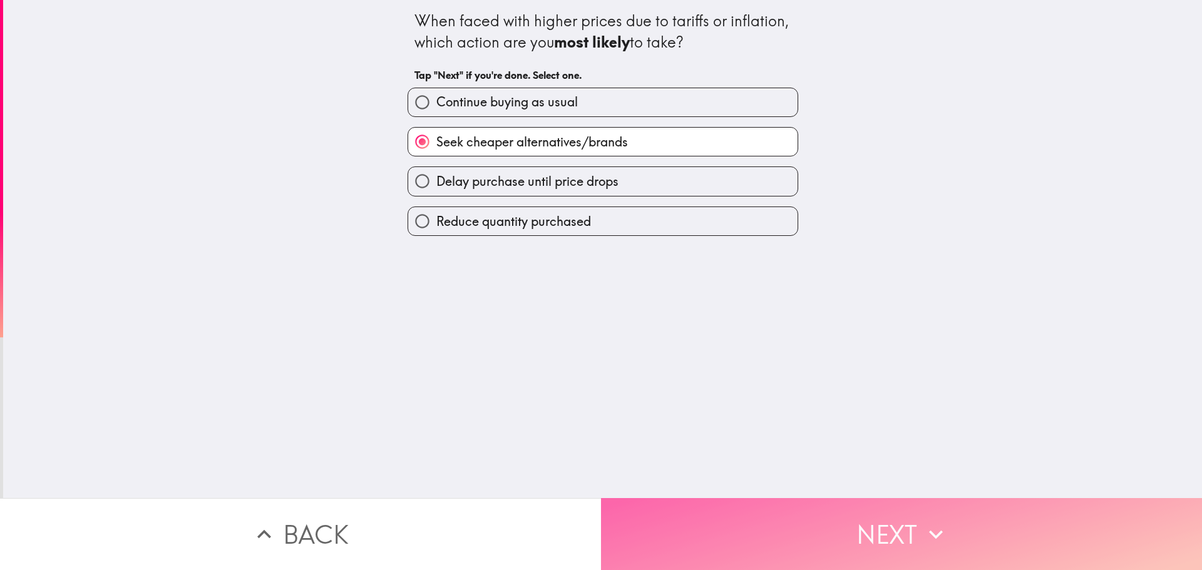
click at [903, 548] on button "Next" at bounding box center [901, 534] width 601 height 72
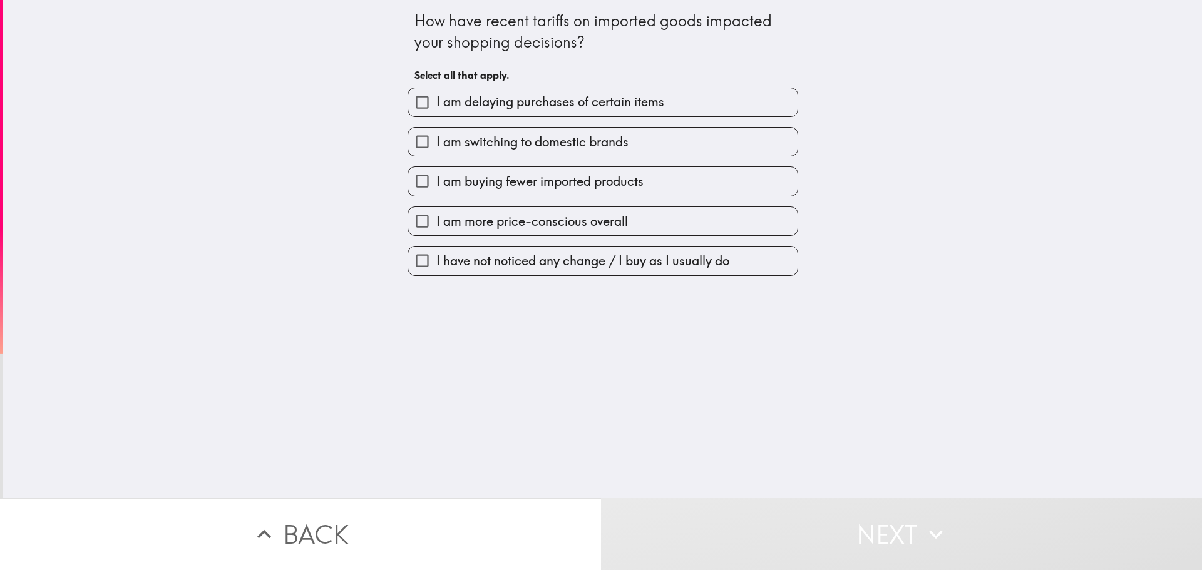
click at [507, 192] on label "I am buying fewer imported products" at bounding box center [602, 181] width 389 height 28
click at [436, 192] on input "I am buying fewer imported products" at bounding box center [422, 181] width 28 height 28
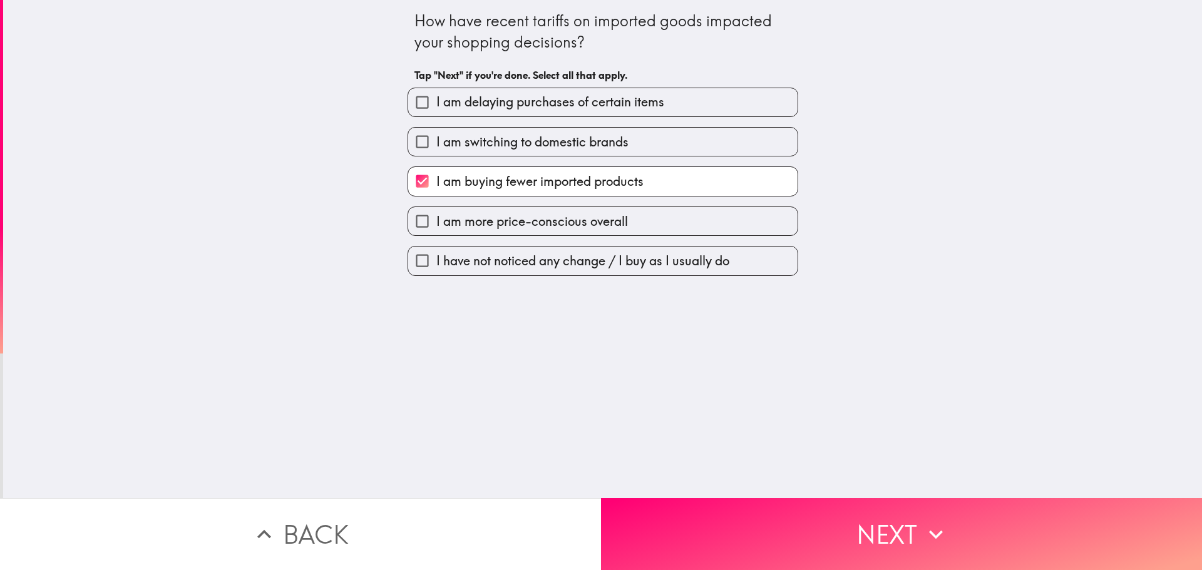
click at [507, 192] on label "I am buying fewer imported products" at bounding box center [602, 181] width 389 height 28
click at [436, 192] on input "I am buying fewer imported products" at bounding box center [422, 181] width 28 height 28
checkbox input "false"
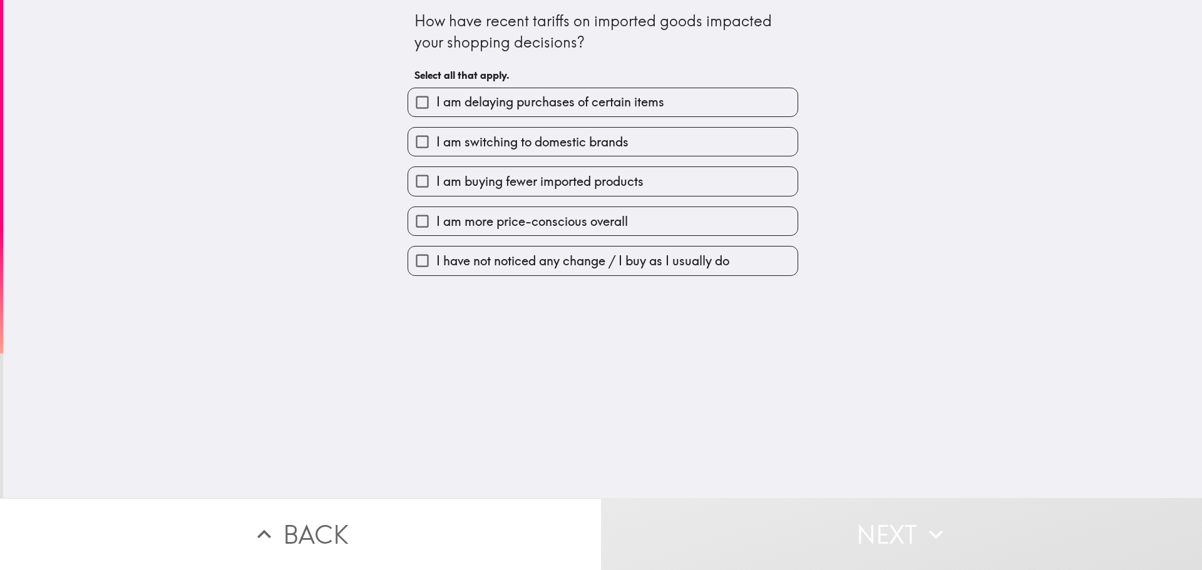
click at [516, 220] on span "I am more price-conscious overall" at bounding box center [532, 222] width 192 height 18
click at [436, 220] on input "I am more price-conscious overall" at bounding box center [422, 221] width 28 height 28
checkbox input "true"
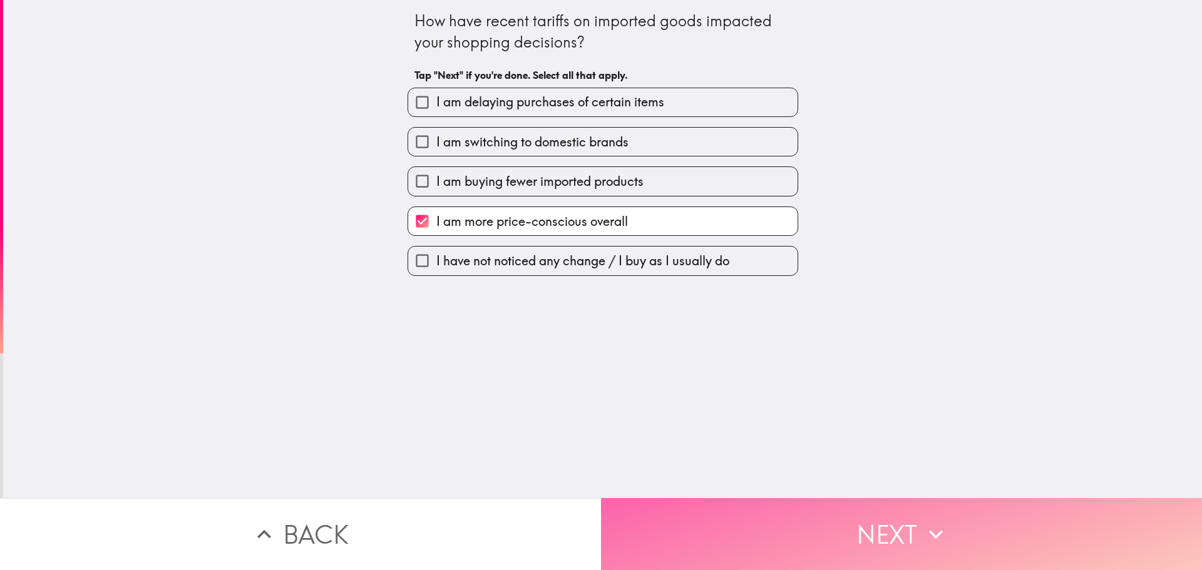
click at [882, 533] on button "Next" at bounding box center [901, 534] width 601 height 72
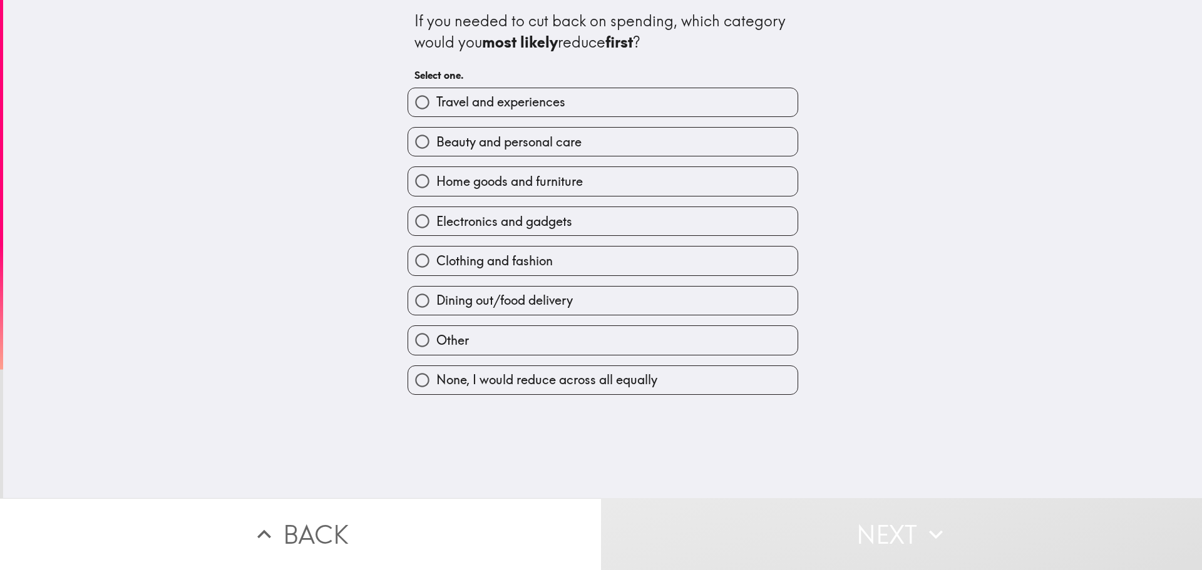
click at [566, 301] on span "Dining out/food delivery" at bounding box center [504, 301] width 136 height 18
click at [436, 301] on input "Dining out/food delivery" at bounding box center [422, 301] width 28 height 28
radio input "true"
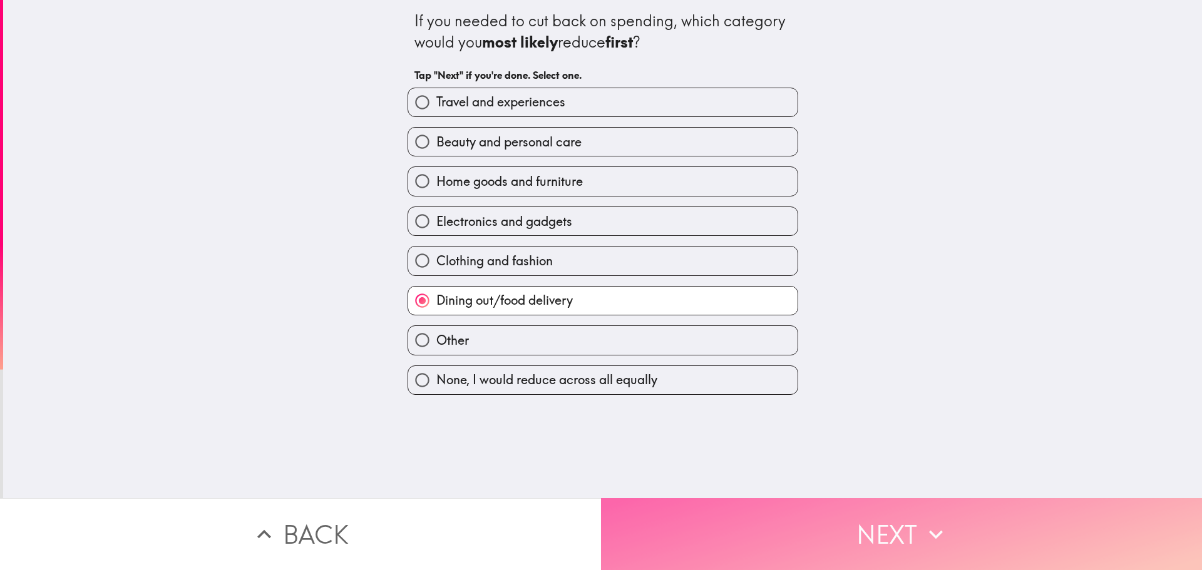
click at [885, 546] on button "Next" at bounding box center [901, 534] width 601 height 72
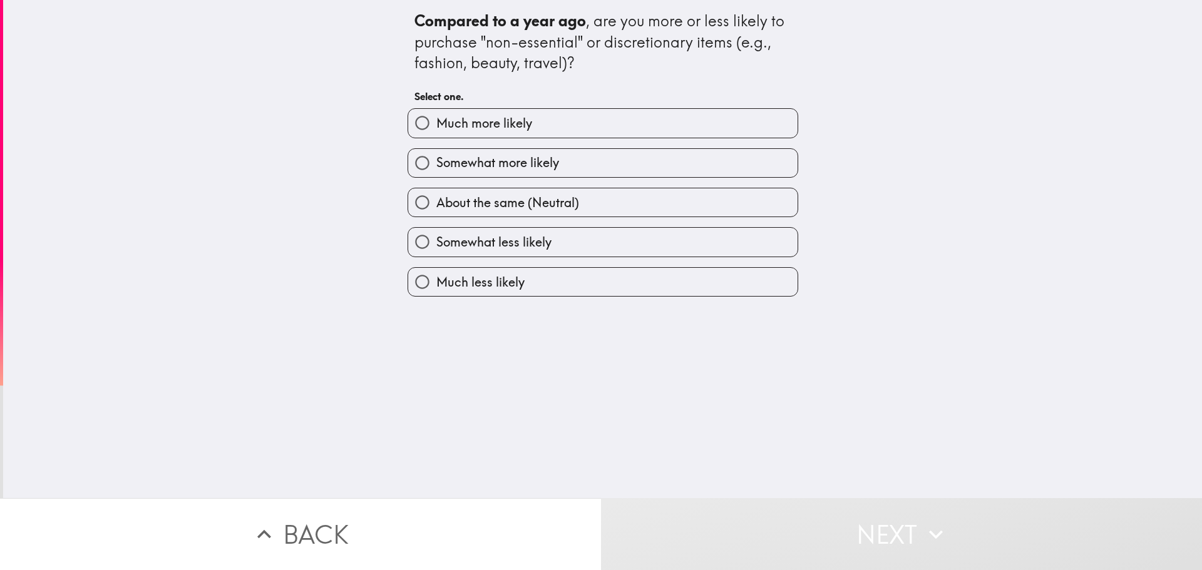
click at [552, 192] on label "About the same (Neutral)" at bounding box center [602, 202] width 389 height 28
click at [436, 192] on input "About the same (Neutral)" at bounding box center [422, 202] width 28 height 28
radio input "true"
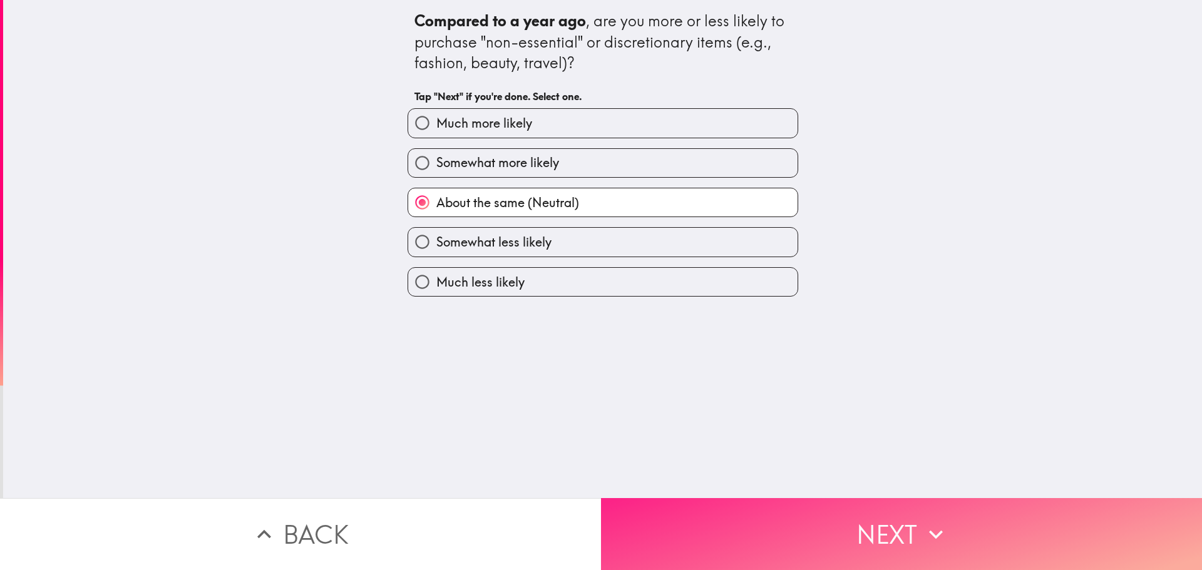
click at [884, 512] on button "Next" at bounding box center [901, 534] width 601 height 72
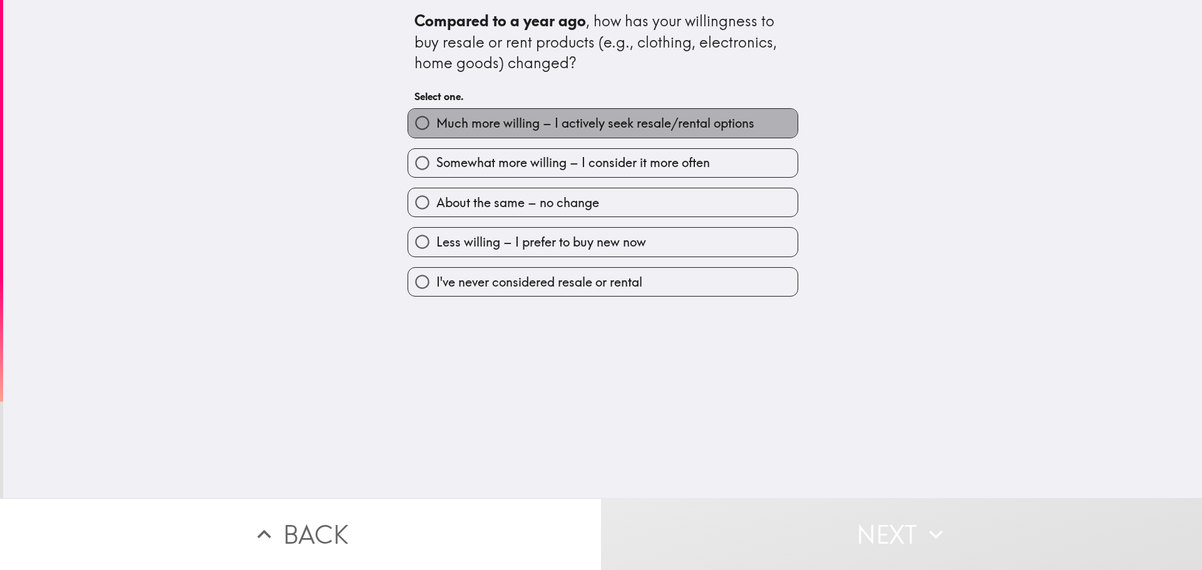
click at [583, 121] on span "Much more willing – I actively seek resale/rental options" at bounding box center [595, 124] width 318 height 18
click at [436, 121] on input "Much more willing – I actively seek resale/rental options" at bounding box center [422, 123] width 28 height 28
radio input "true"
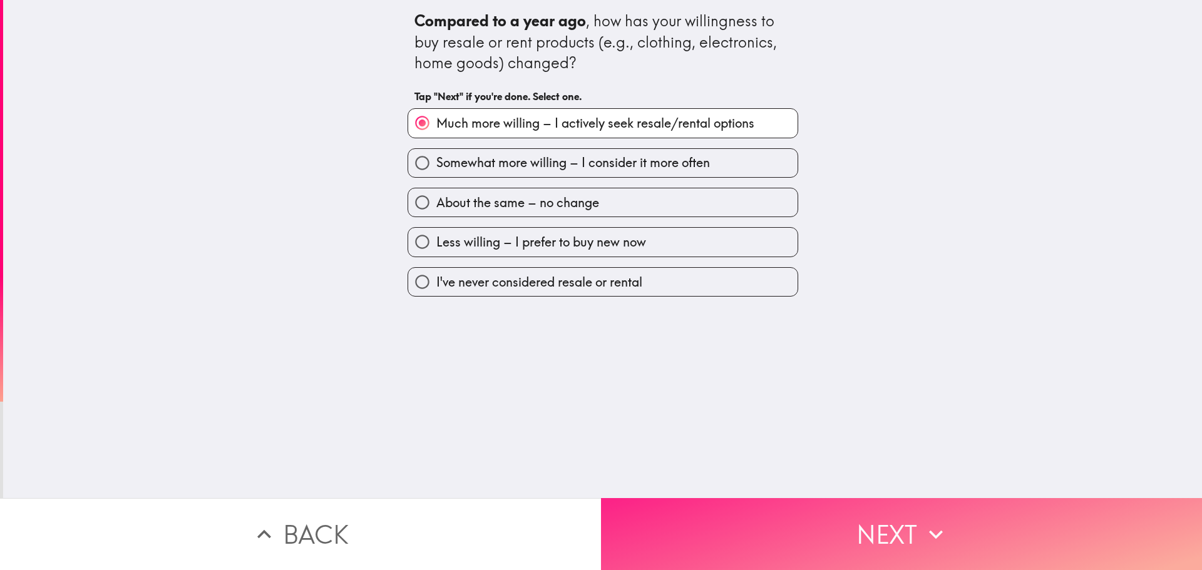
click at [812, 506] on button "Next" at bounding box center [901, 534] width 601 height 72
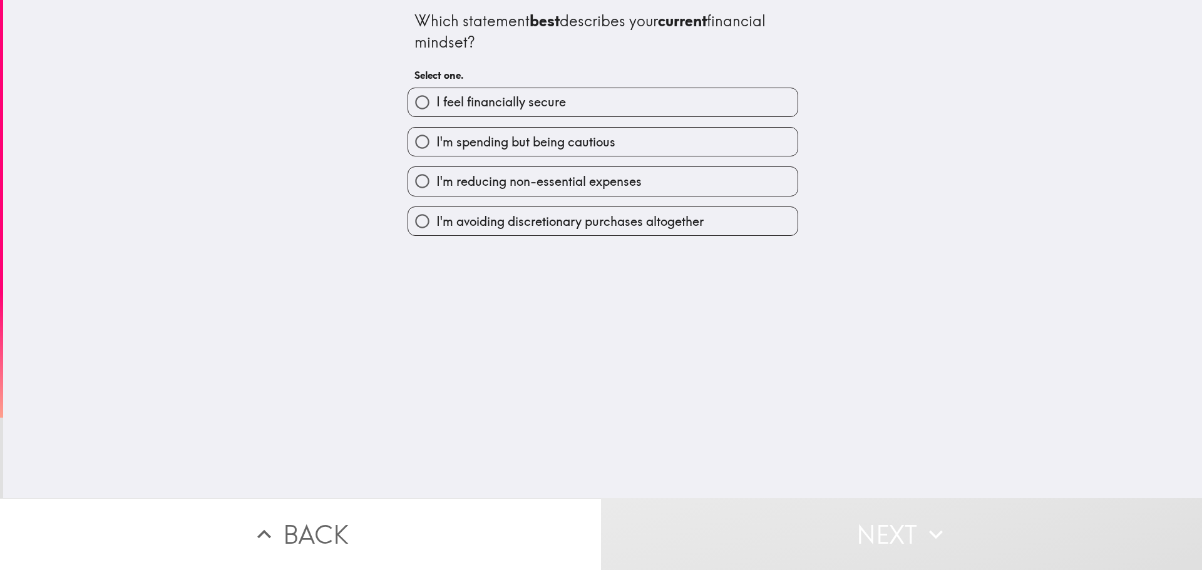
click at [634, 186] on label "I'm reducing non-essential expenses" at bounding box center [602, 181] width 389 height 28
click at [436, 186] on input "I'm reducing non-essential expenses" at bounding box center [422, 181] width 28 height 28
radio input "true"
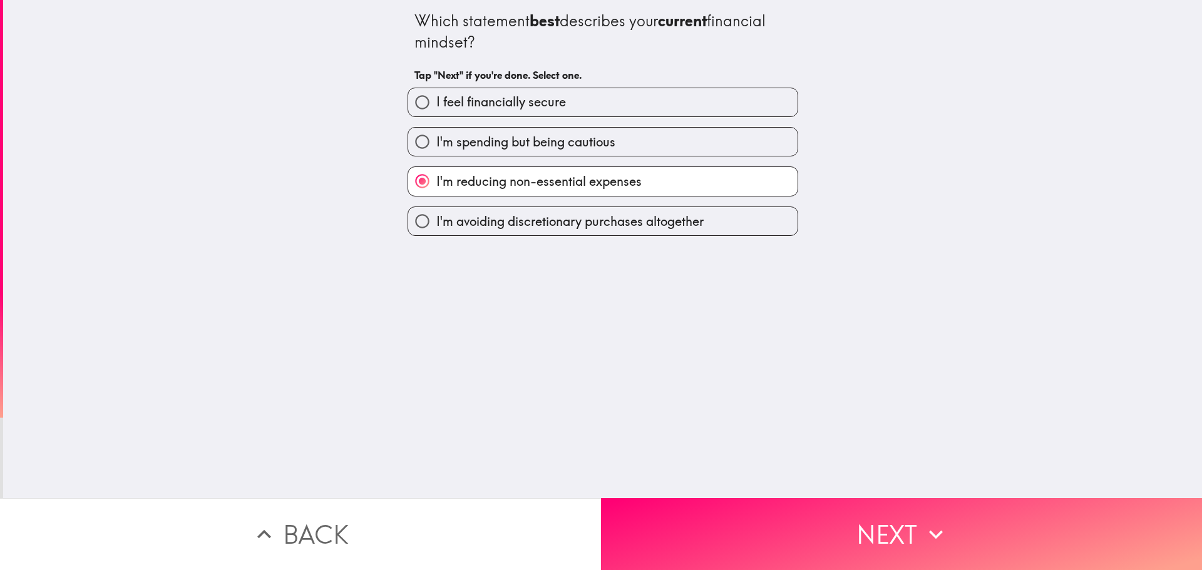
click at [633, 146] on label "I'm spending but being cautious" at bounding box center [602, 142] width 389 height 28
click at [436, 146] on input "I'm spending but being cautious" at bounding box center [422, 142] width 28 height 28
radio input "true"
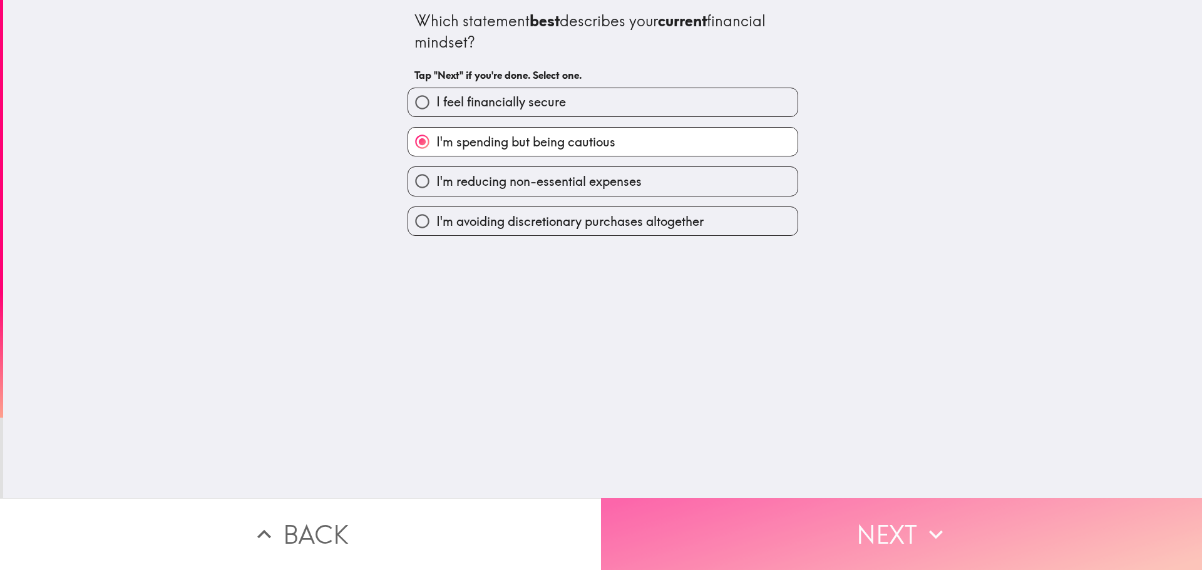
click at [901, 511] on button "Next" at bounding box center [901, 534] width 601 height 72
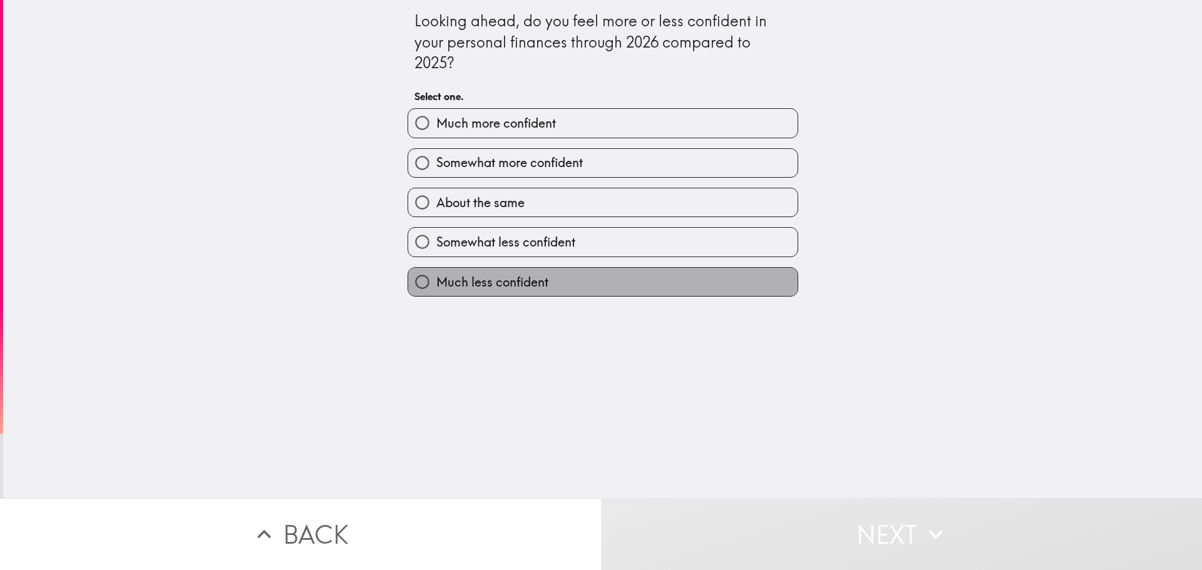
click at [528, 290] on span "Much less confident" at bounding box center [492, 283] width 112 height 18
click at [436, 290] on input "Much less confident" at bounding box center [422, 282] width 28 height 28
radio input "true"
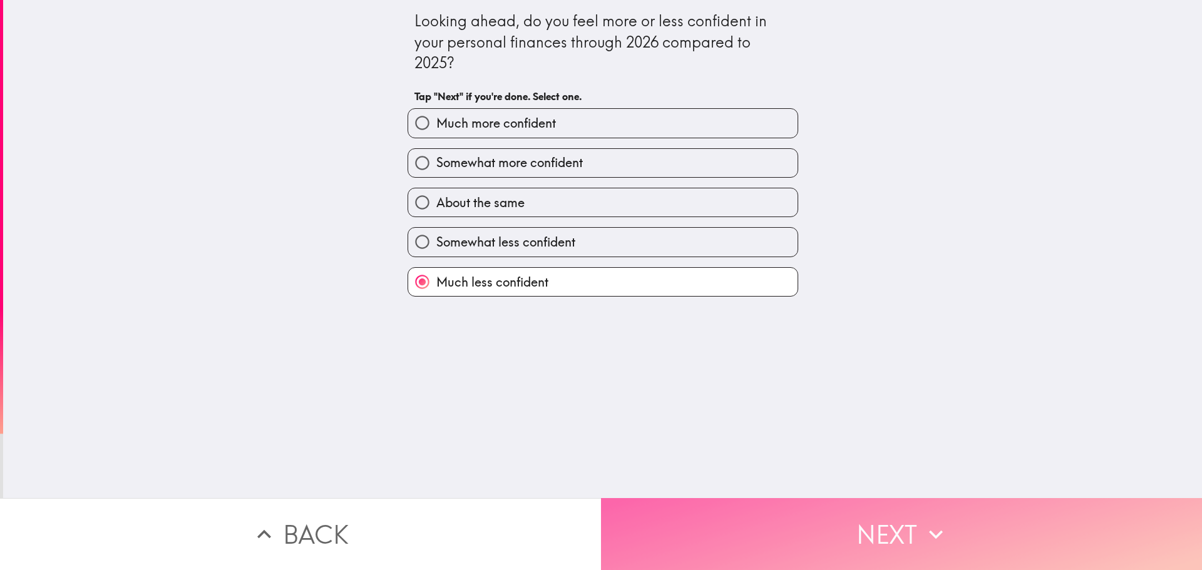
click at [861, 505] on button "Next" at bounding box center [901, 534] width 601 height 72
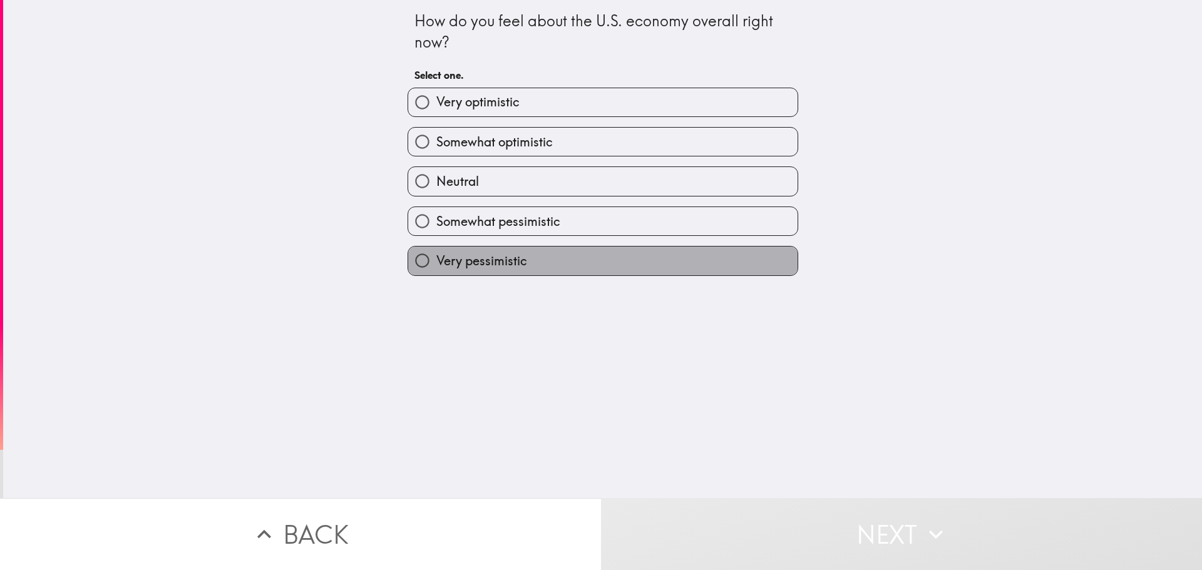
click at [528, 259] on label "Very pessimistic" at bounding box center [602, 261] width 389 height 28
click at [436, 259] on input "Very pessimistic" at bounding box center [422, 261] width 28 height 28
radio input "true"
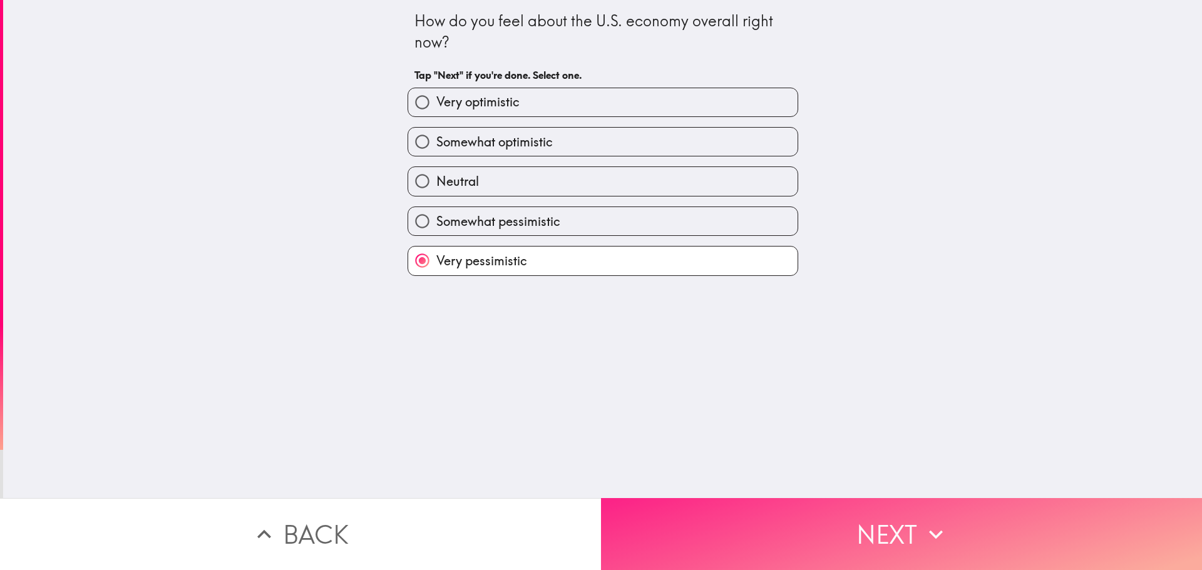
click at [864, 506] on button "Next" at bounding box center [901, 534] width 601 height 72
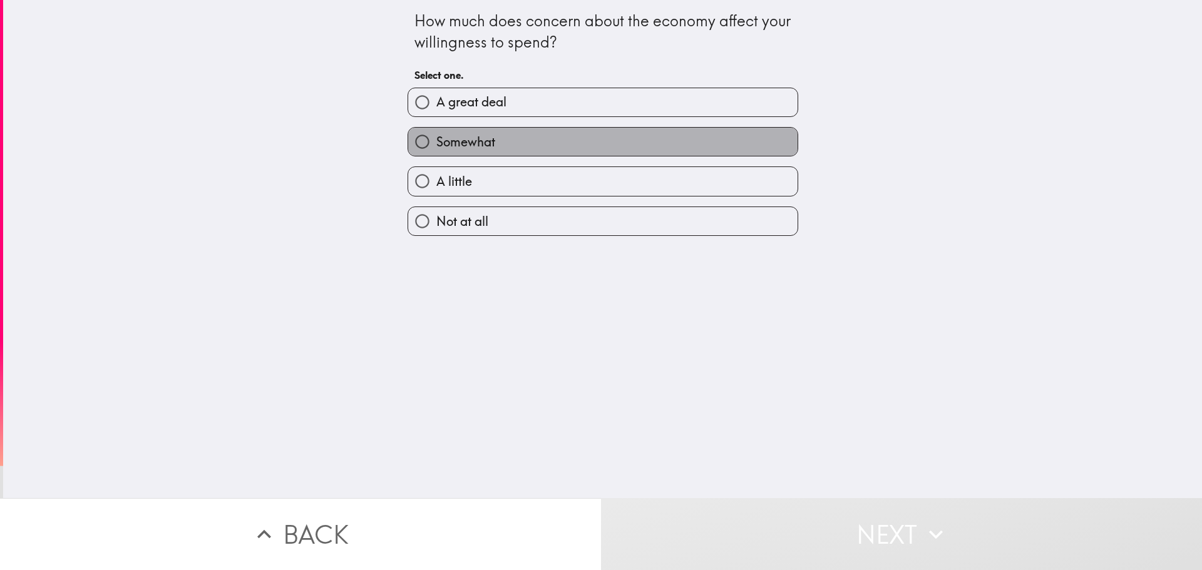
click at [493, 130] on label "Somewhat" at bounding box center [602, 142] width 389 height 28
click at [436, 130] on input "Somewhat" at bounding box center [422, 142] width 28 height 28
radio input "true"
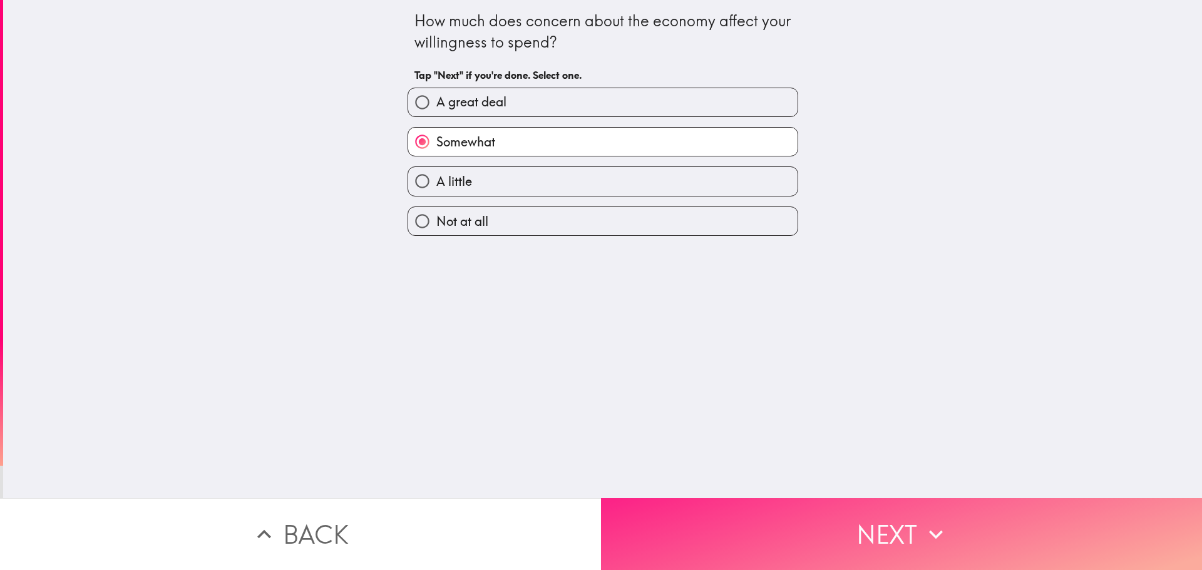
click at [909, 531] on button "Next" at bounding box center [901, 534] width 601 height 72
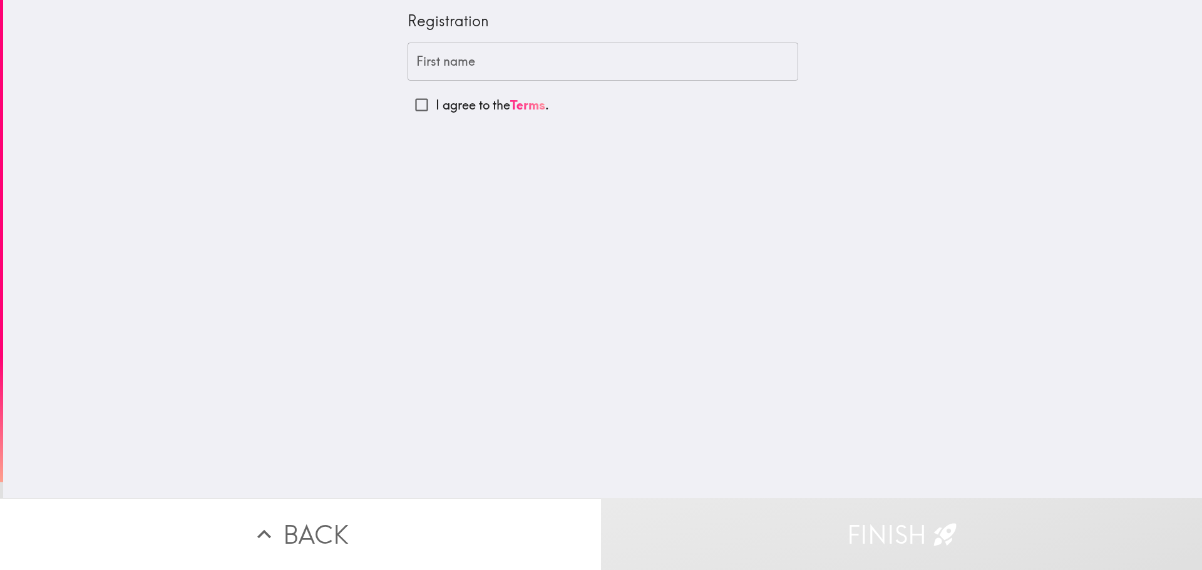
click at [466, 56] on input "First name" at bounding box center [602, 62] width 391 height 39
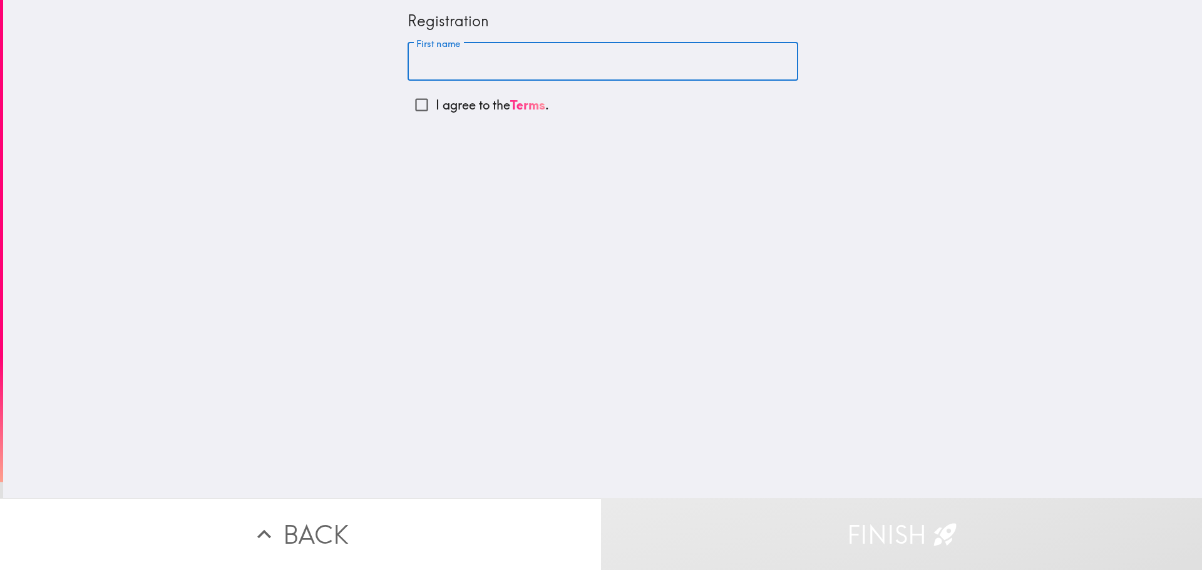
type input "Ally"
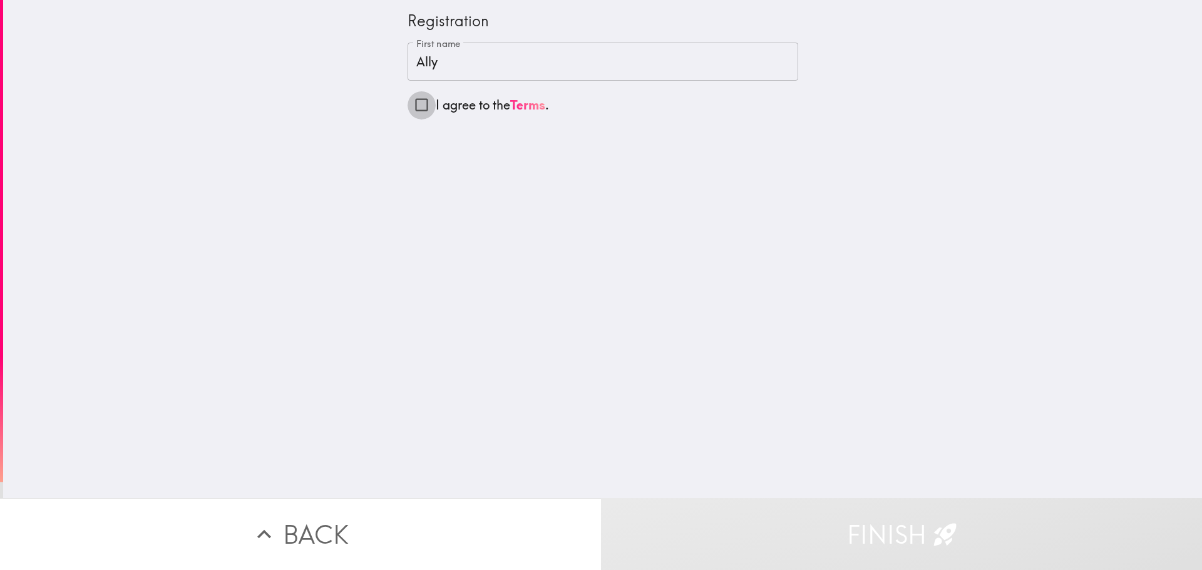
click at [407, 107] on input "I agree to the Terms ." at bounding box center [421, 105] width 28 height 28
checkbox input "true"
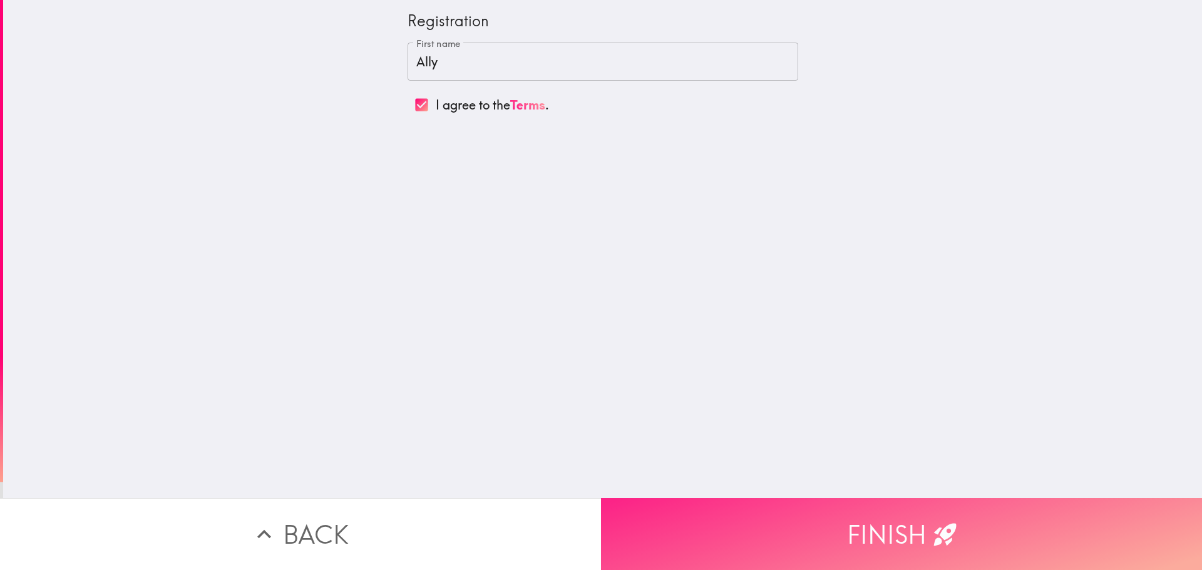
click at [889, 529] on button "Finish" at bounding box center [901, 534] width 601 height 72
